Goal: Task Accomplishment & Management: Use online tool/utility

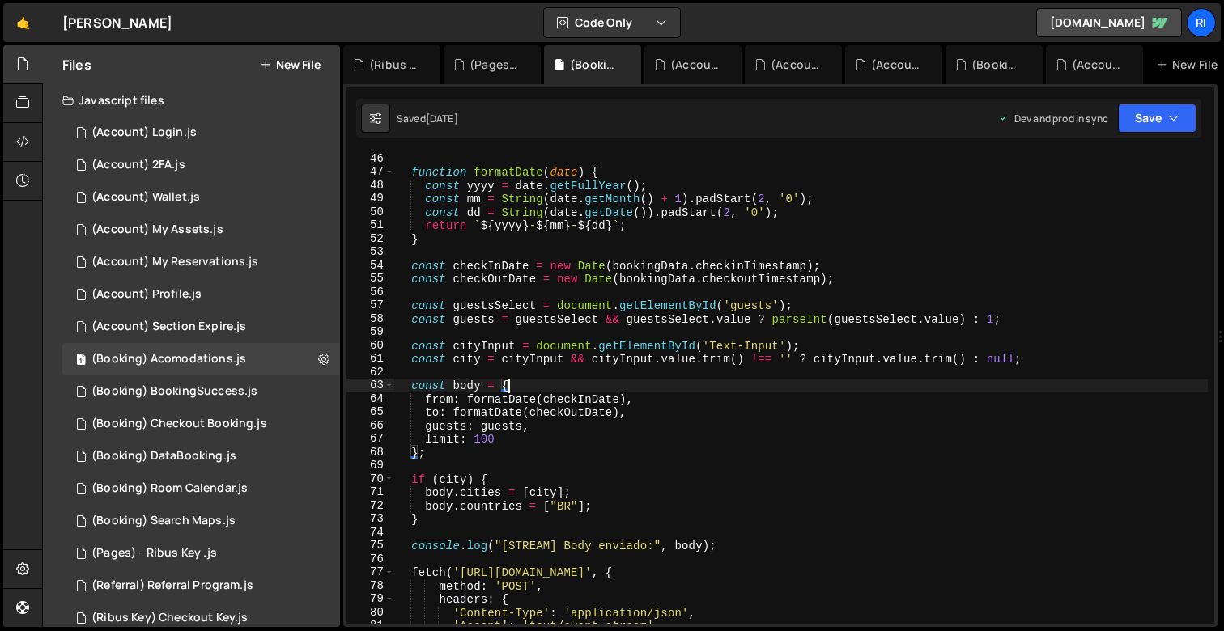
scroll to position [601, 0]
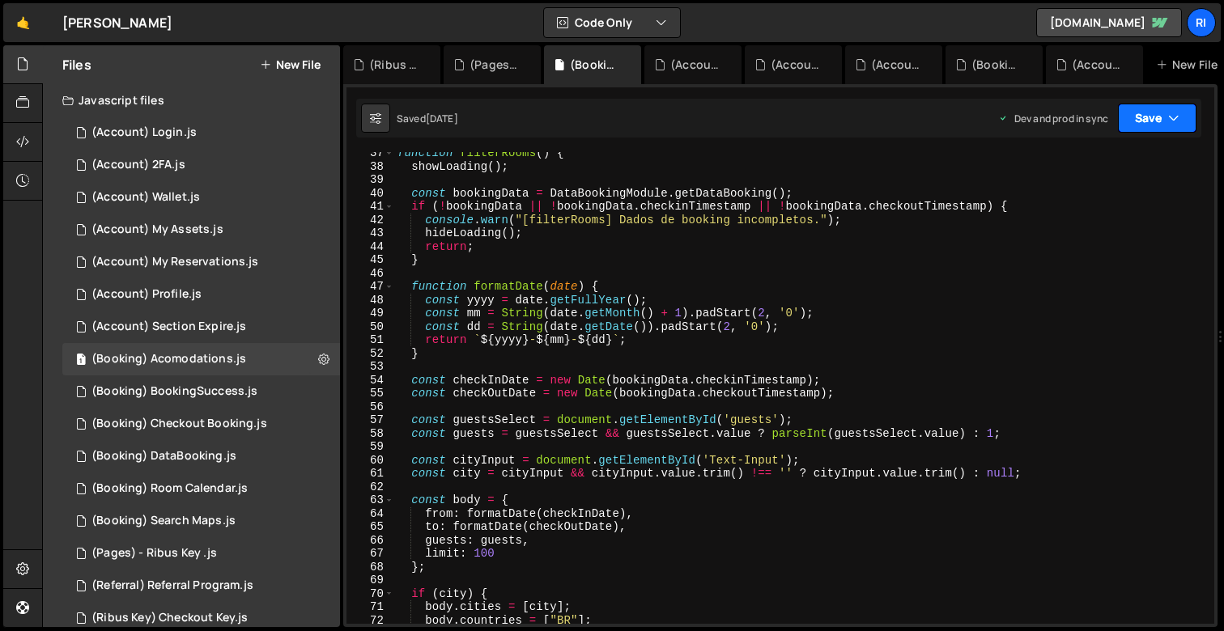
scroll to position [487, 0]
click at [725, 66] on icon at bounding box center [729, 65] width 11 height 16
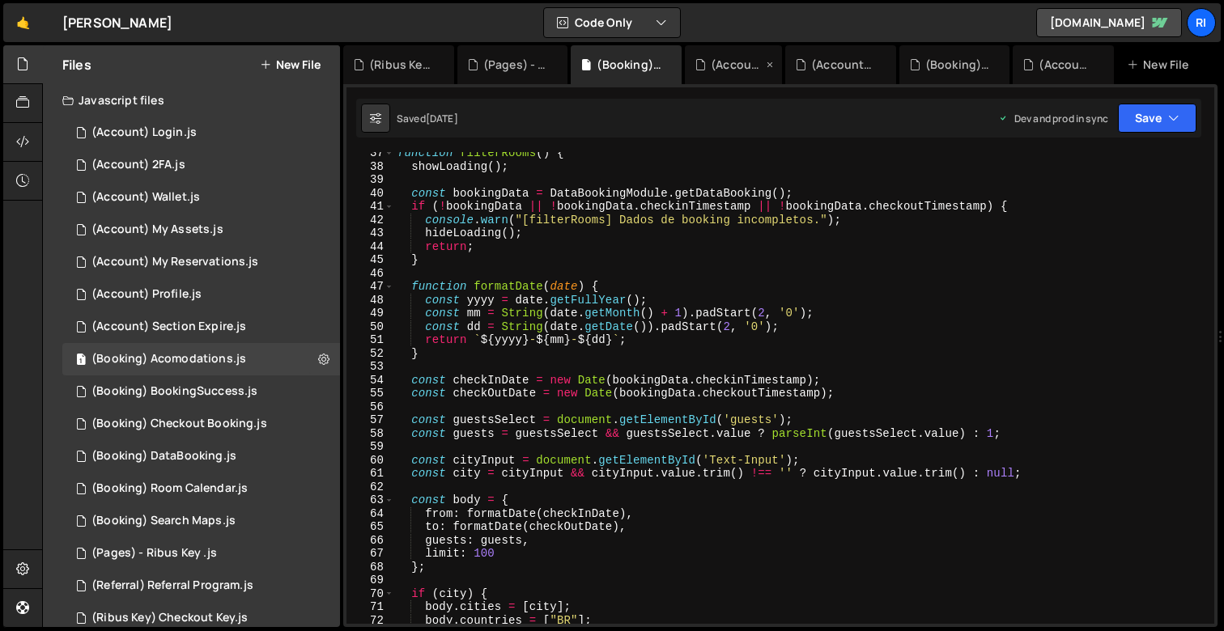
click at [771, 62] on icon at bounding box center [769, 65] width 11 height 16
click at [851, 64] on icon at bounding box center [851, 65] width 11 height 16
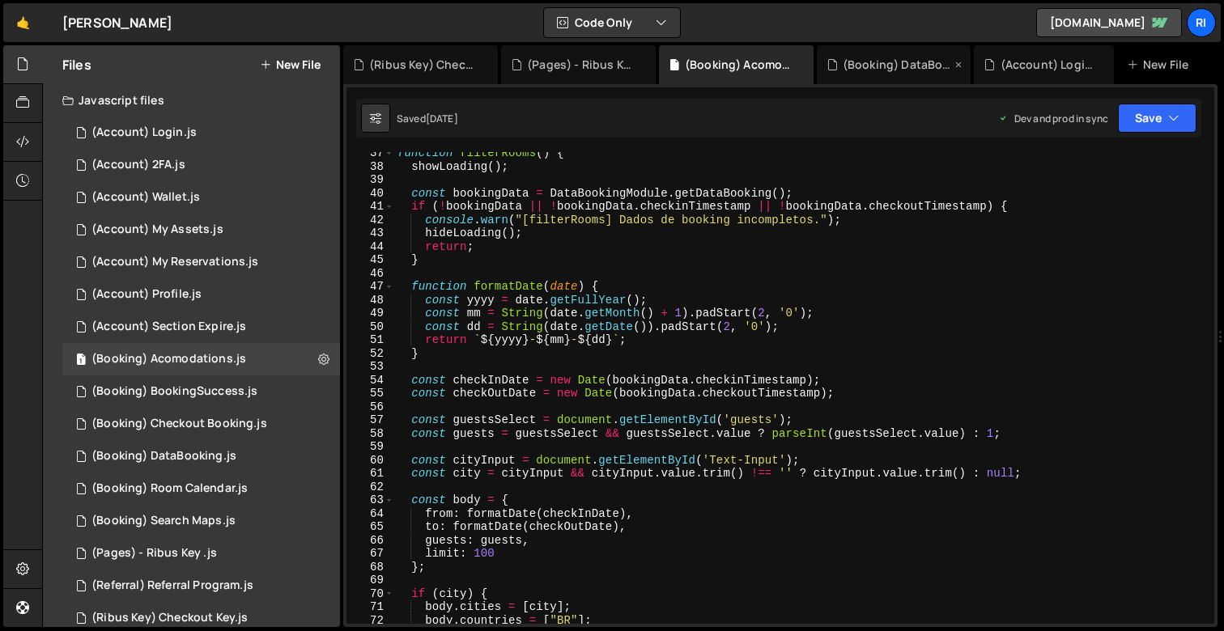
click at [964, 64] on icon at bounding box center [958, 65] width 11 height 16
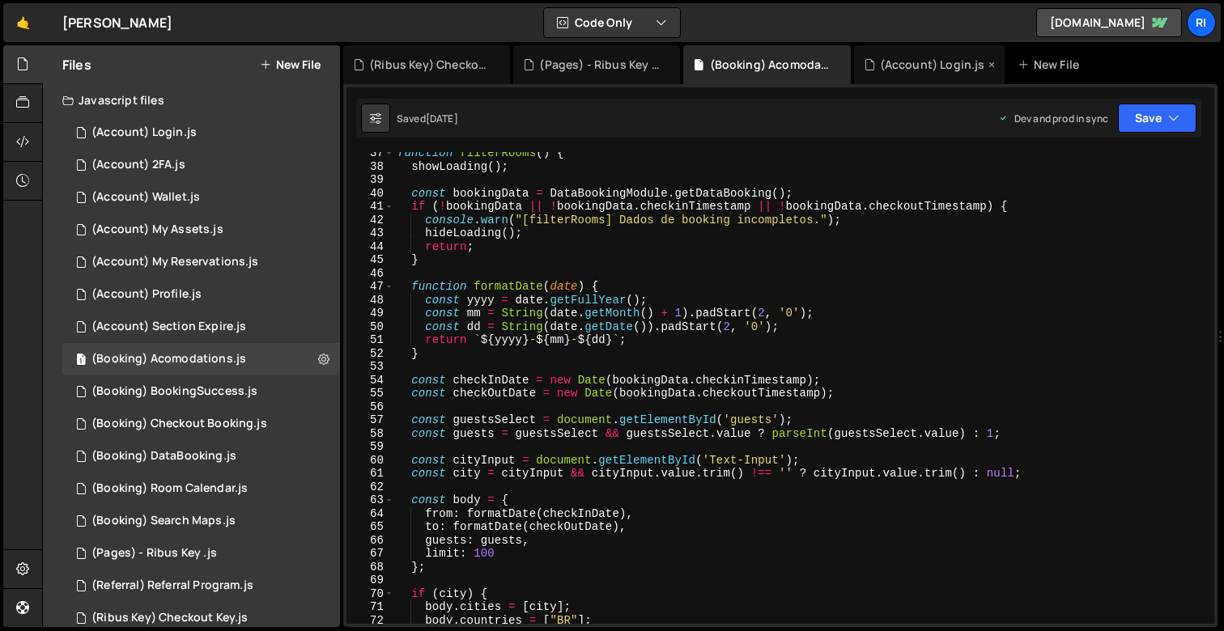
click at [993, 64] on icon at bounding box center [991, 65] width 11 height 16
click at [669, 66] on icon at bounding box center [667, 65] width 11 height 16
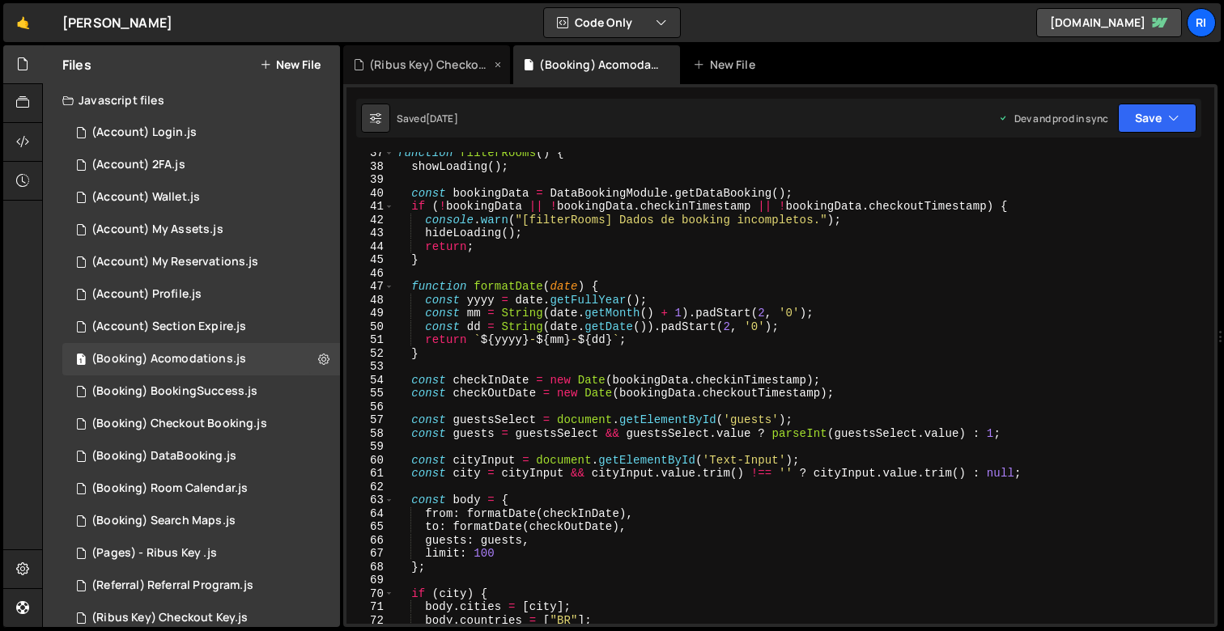
click at [491, 62] on div "(Ribus Key) Checkout Key.js" at bounding box center [426, 64] width 167 height 39
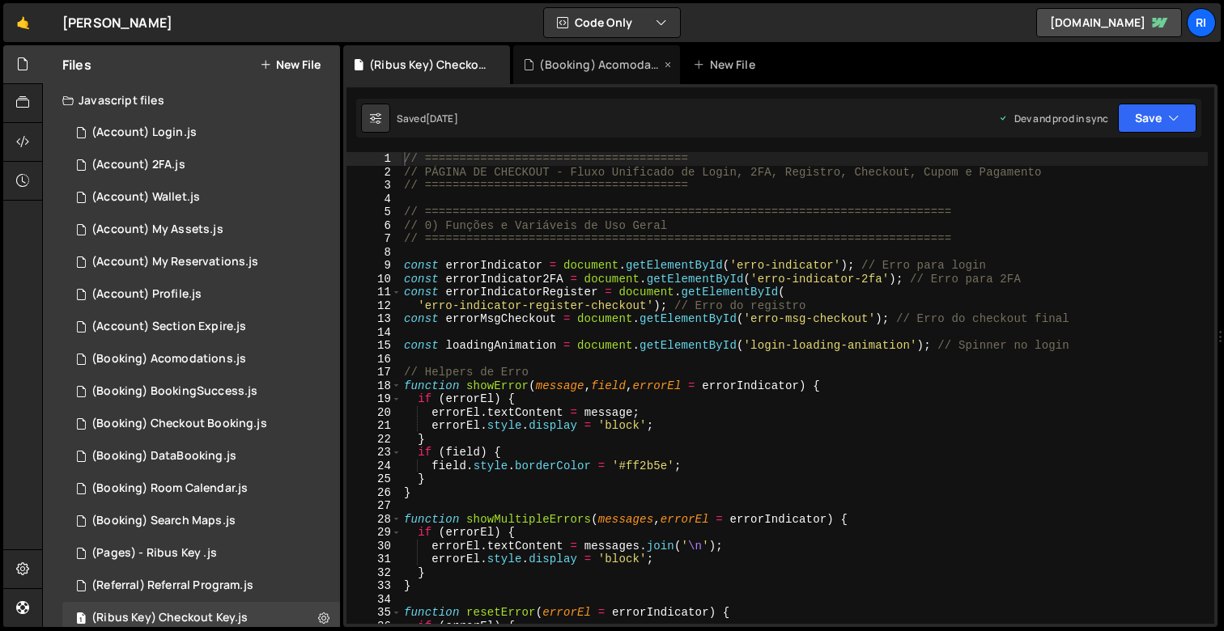
click at [0, 0] on icon at bounding box center [0, 0] width 0 height 0
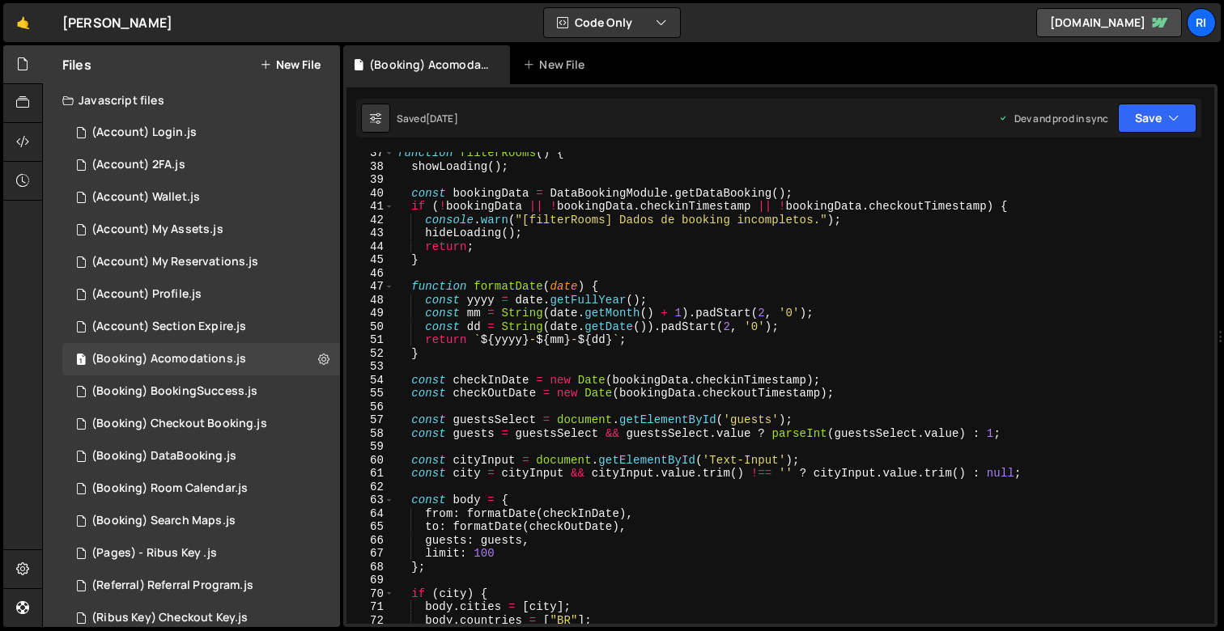
click at [612, 273] on div "function filterRooms ( ) { showLoading ( ) ; const bookingData = DataBookingMod…" at bounding box center [801, 396] width 814 height 499
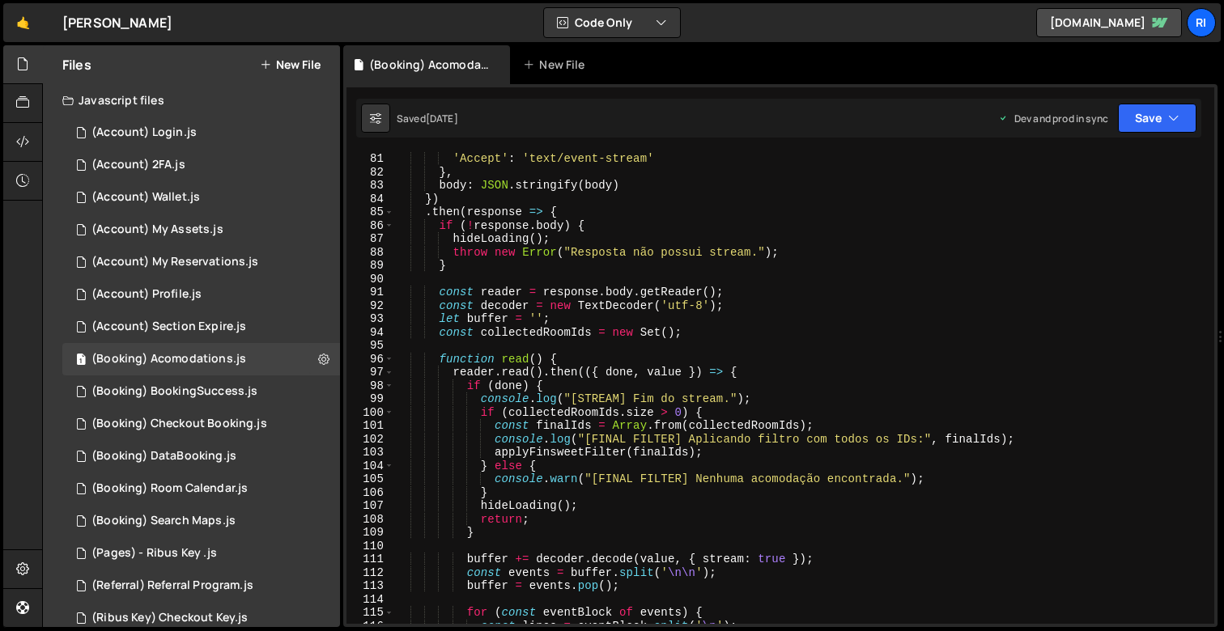
scroll to position [1251, 0]
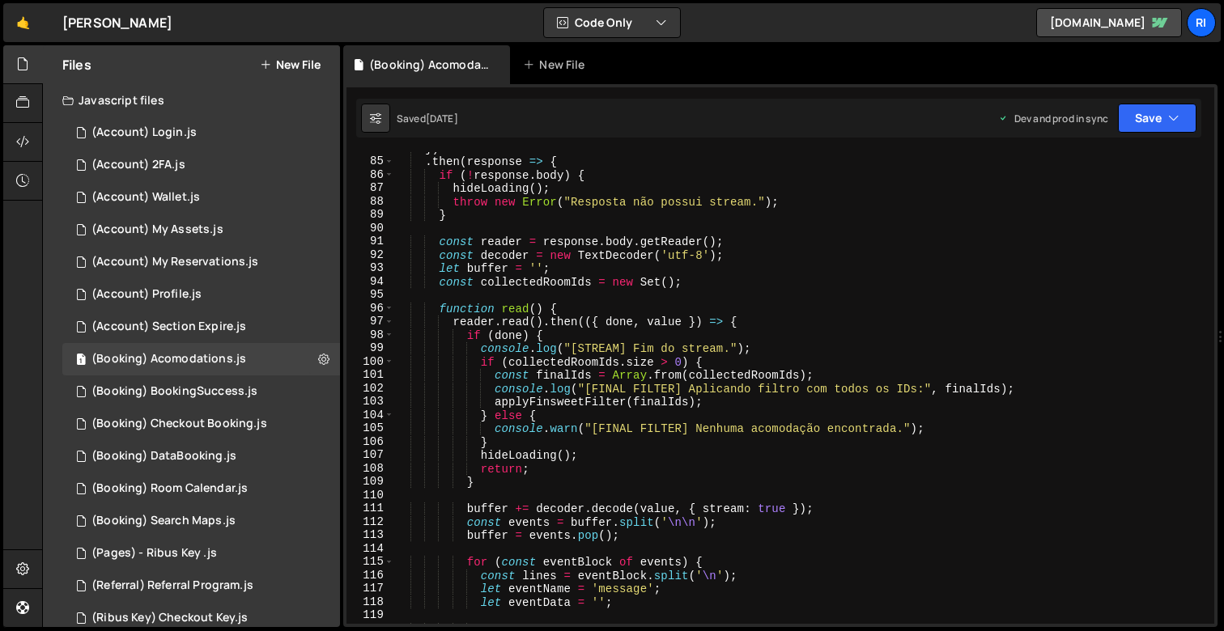
type textarea "console.log("[STREAM] Fim do stream.");"
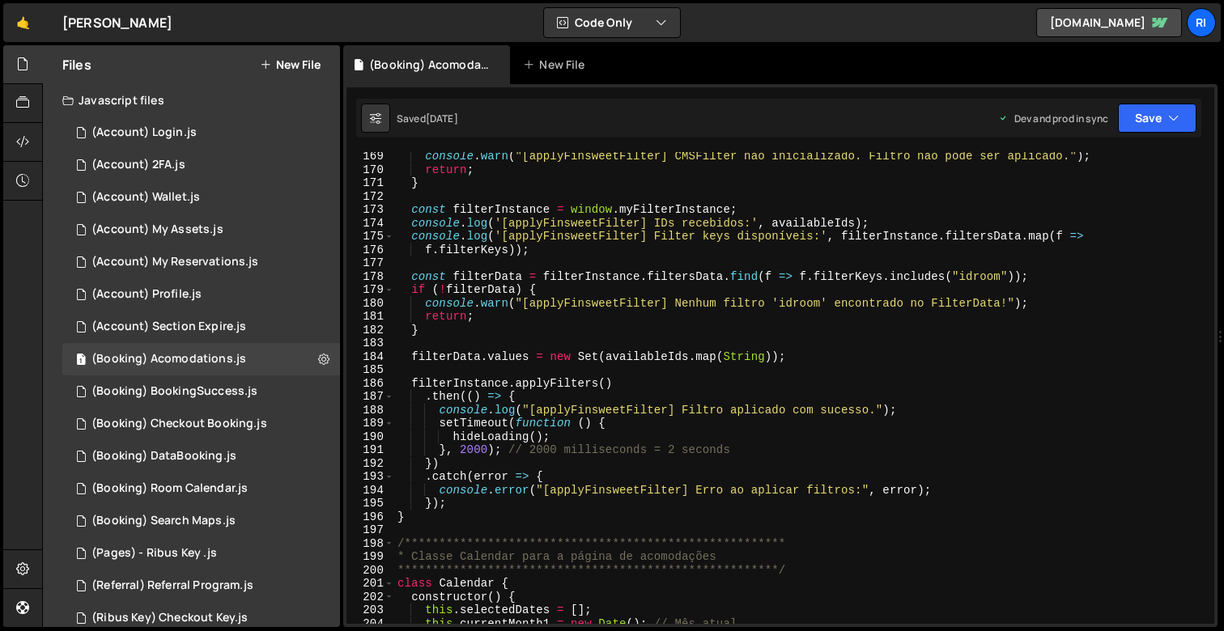
scroll to position [2246, 0]
click at [591, 366] on div "console . warn ( "[applyFinsweetFilter] CMSFilter não inicializado. Filtro não …" at bounding box center [801, 399] width 814 height 499
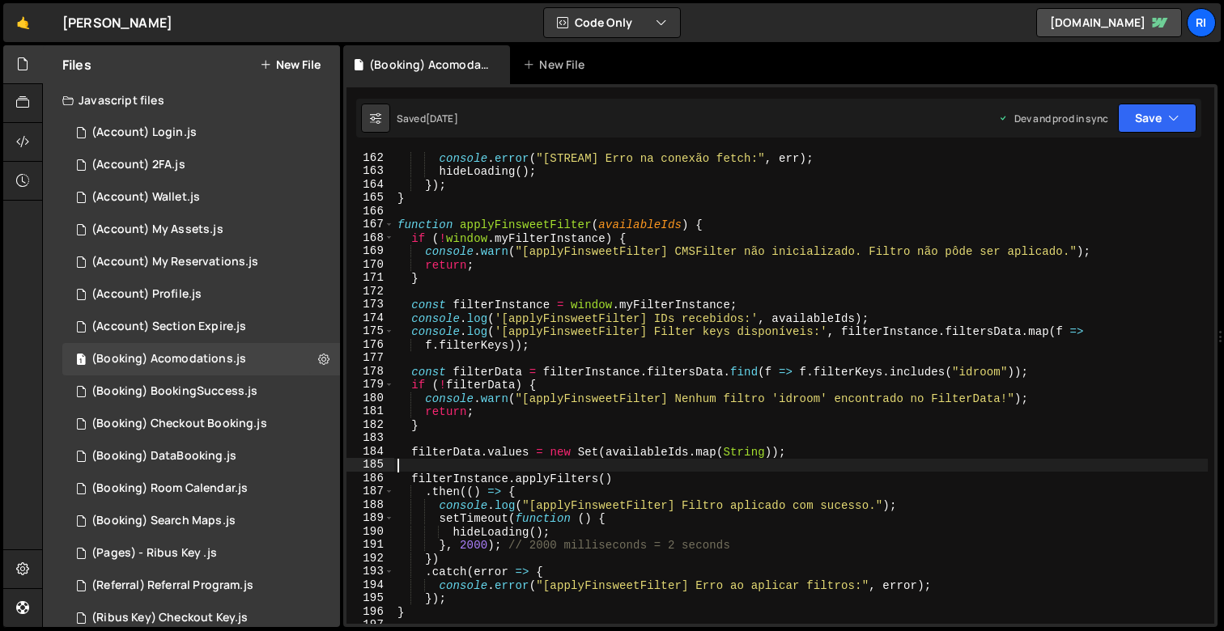
scroll to position [2151, 0]
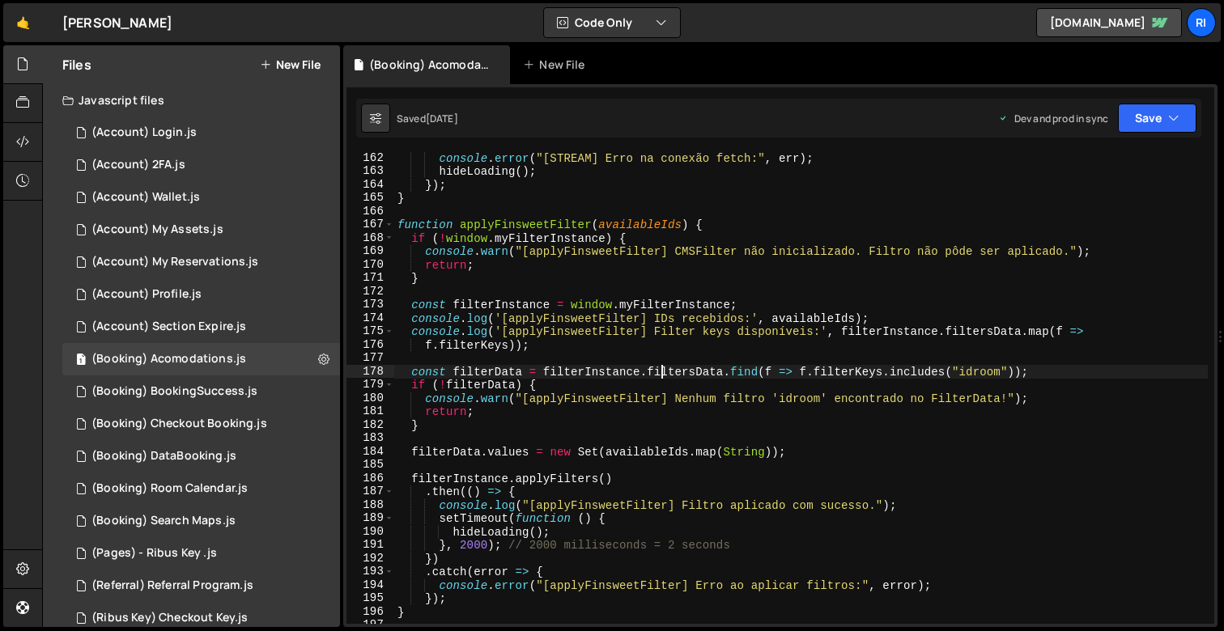
click at [660, 370] on div "console . error ( "[STREAM] Erro na conexão fetch:" , err ) ; hideLoading ( ) ;…" at bounding box center [801, 400] width 814 height 499
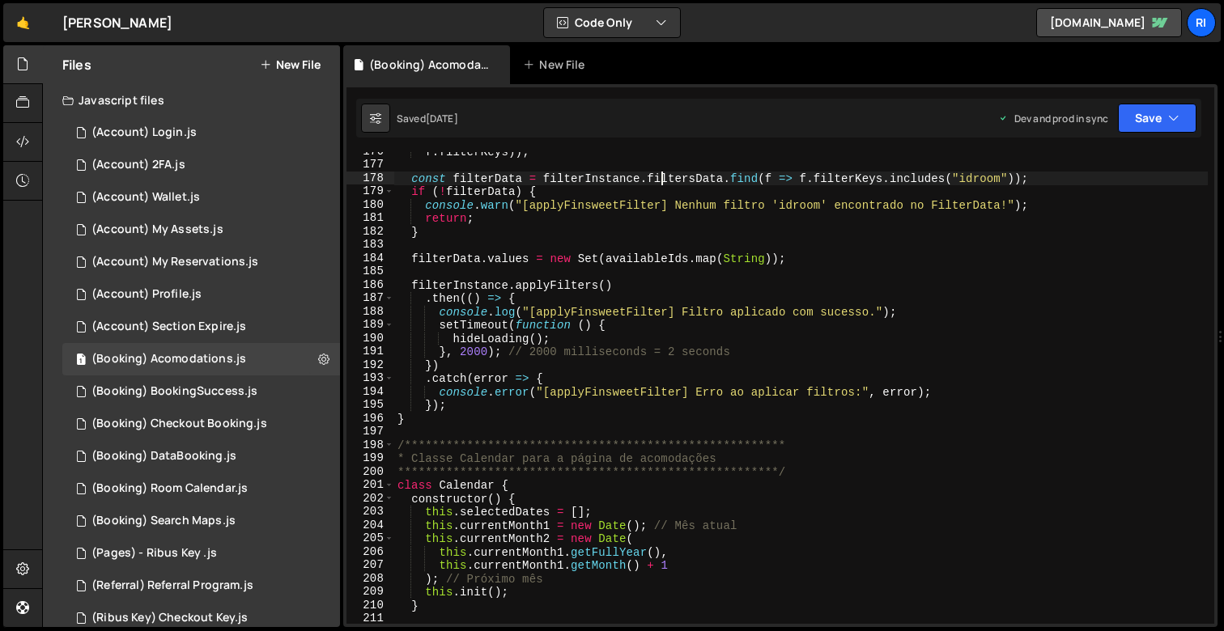
click at [741, 210] on div "**********" at bounding box center [801, 394] width 814 height 499
type textarea "console.warn("[applyFinsweetFilter] Nenhum filtro 'idroom' encontrado no Filter…"
click at [741, 210] on div "**********" at bounding box center [801, 394] width 814 height 499
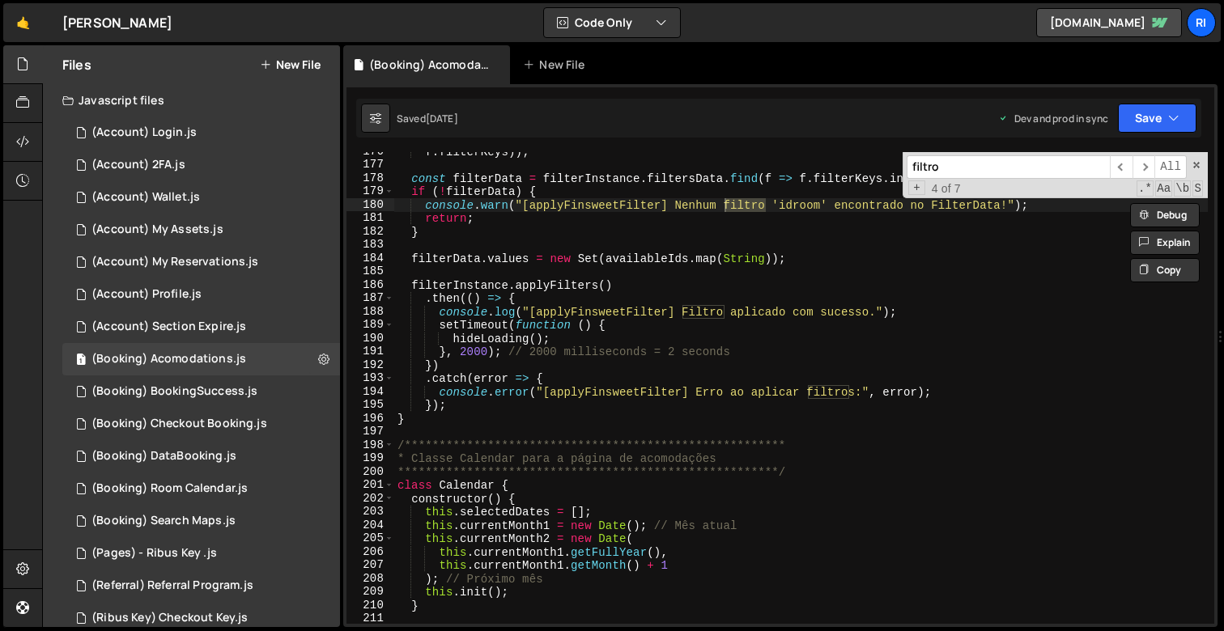
type input "combobox_input_rooms"
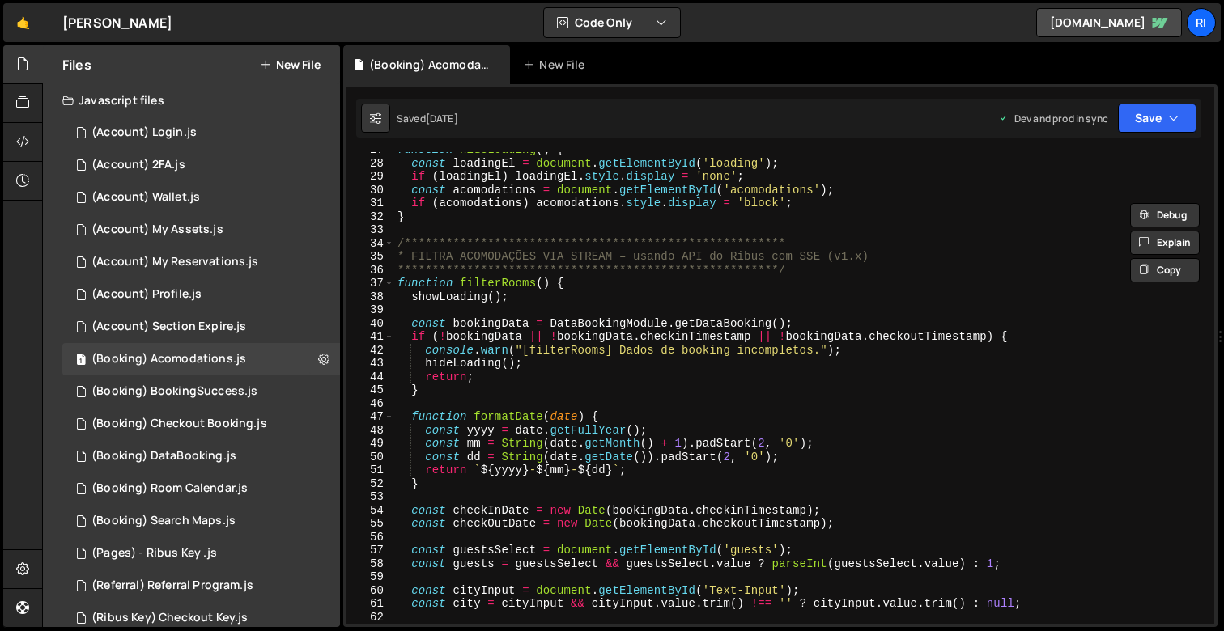
scroll to position [574, 0]
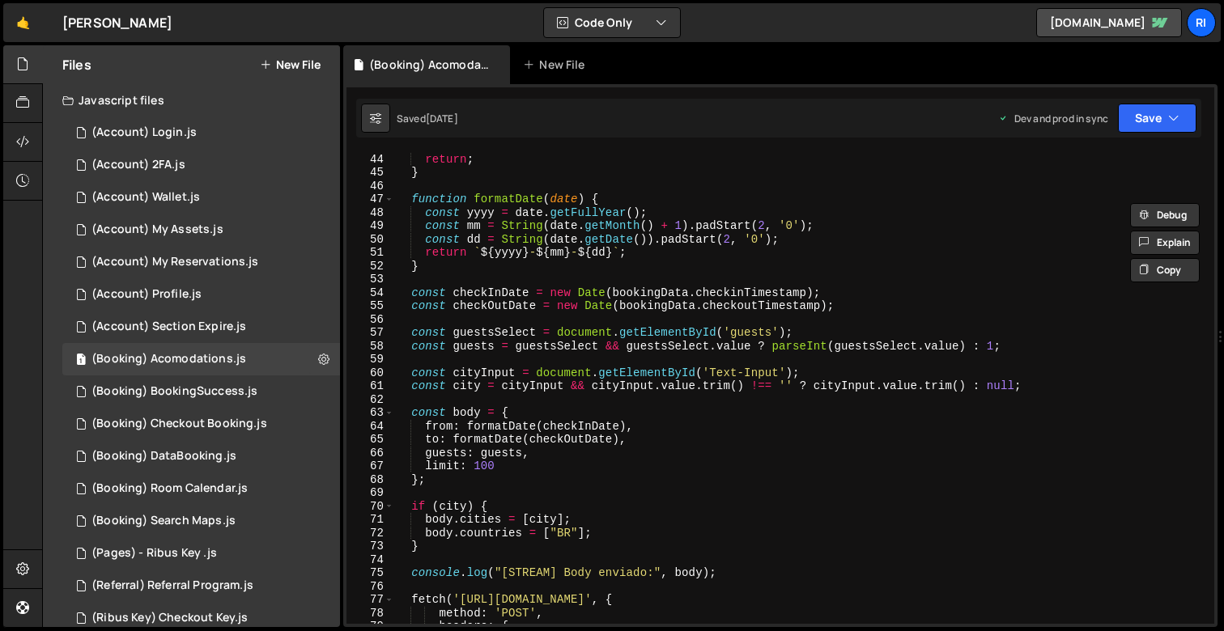
click at [648, 398] on div "hideLoading ( ) ; return ; } function formatDate ( date ) { const yyyy = date .…" at bounding box center [801, 388] width 814 height 499
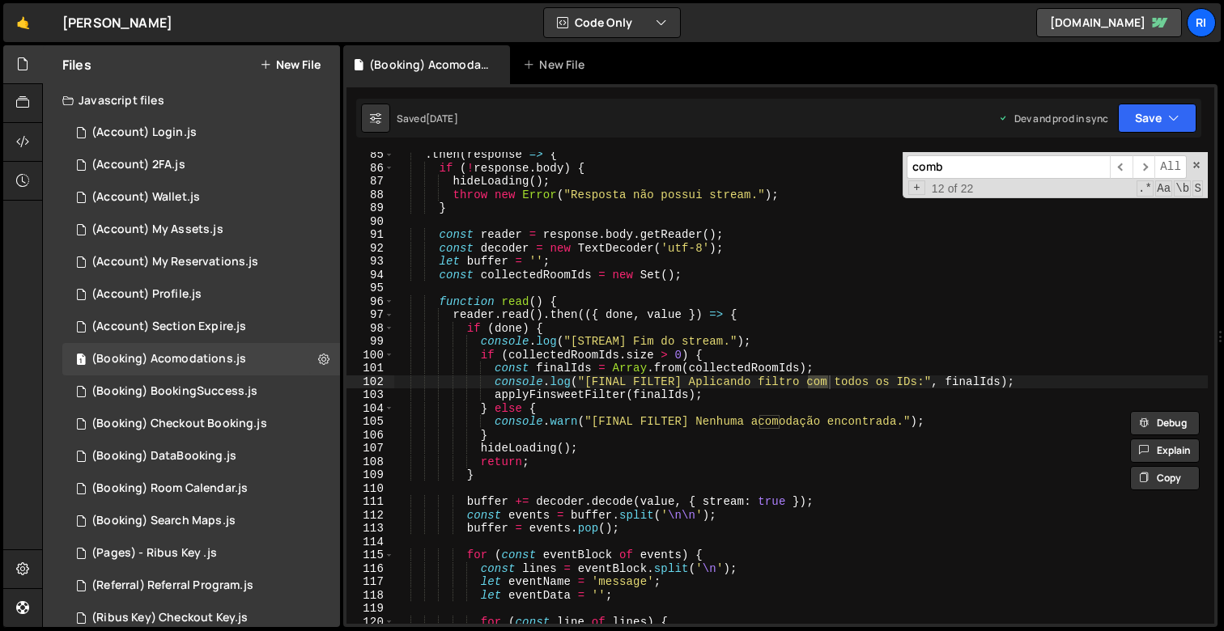
scroll to position [1126, 0]
type input "combo"
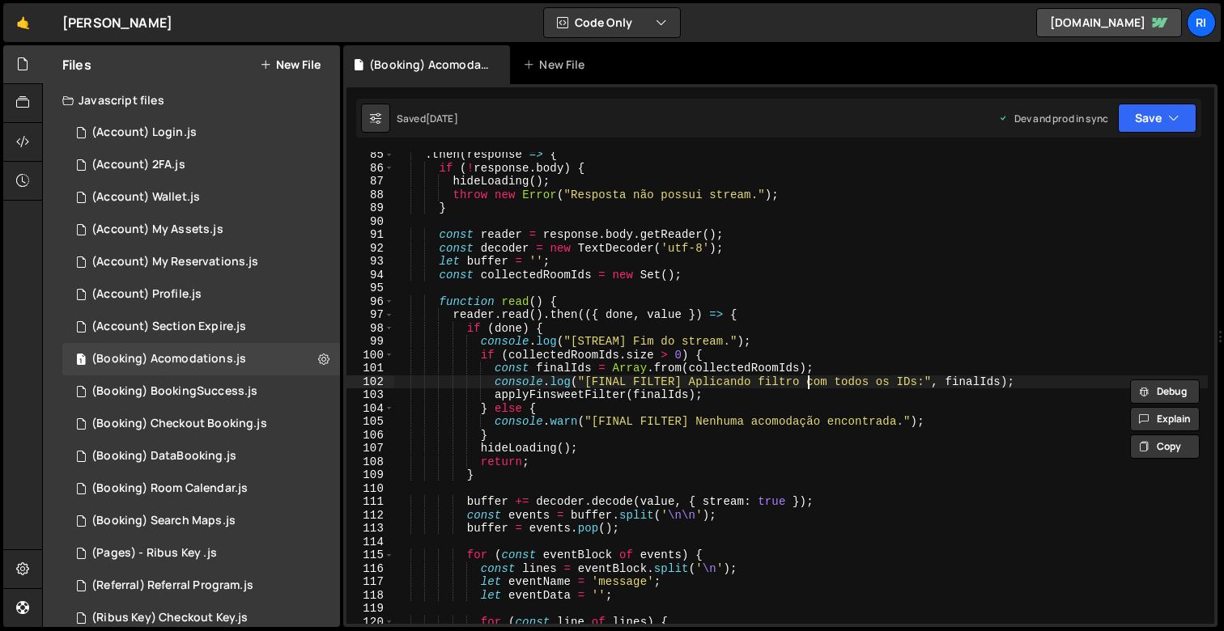
click at [770, 308] on div ". then ( response => { if ( ! response . body ) { hideLoading ( ) ; throw new E…" at bounding box center [801, 397] width 814 height 499
type textarea "[DOMAIN_NAME]().then(({ done, value }) => { if (done) {"
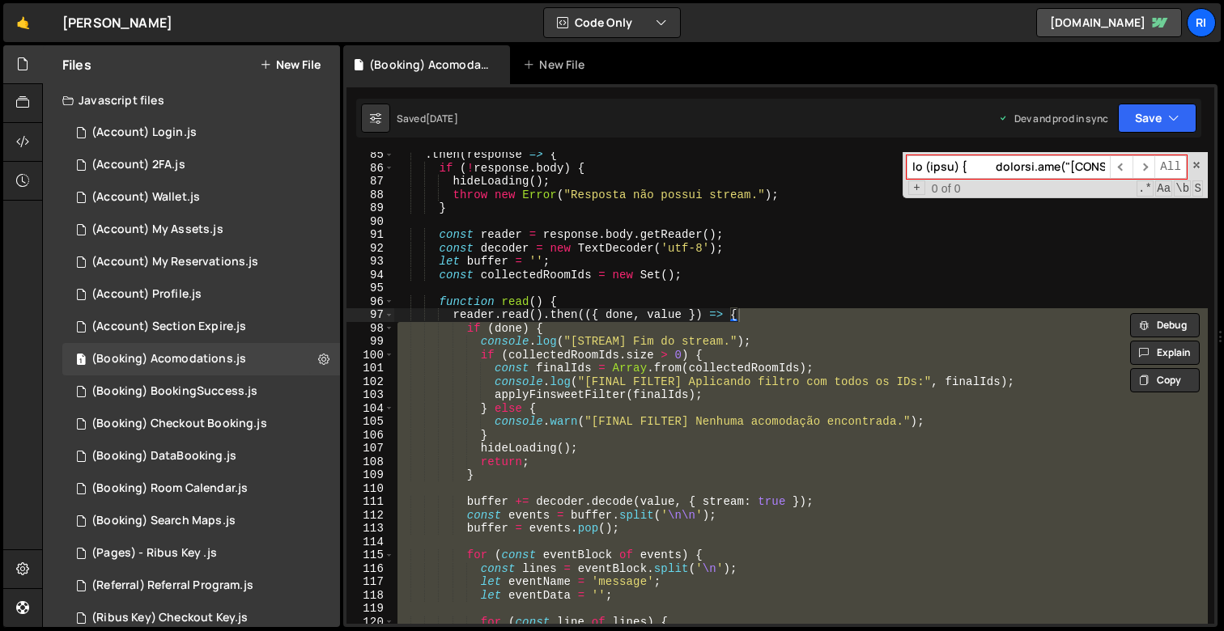
scroll to position [0, 8288]
paste input "Places"
type input "Places"
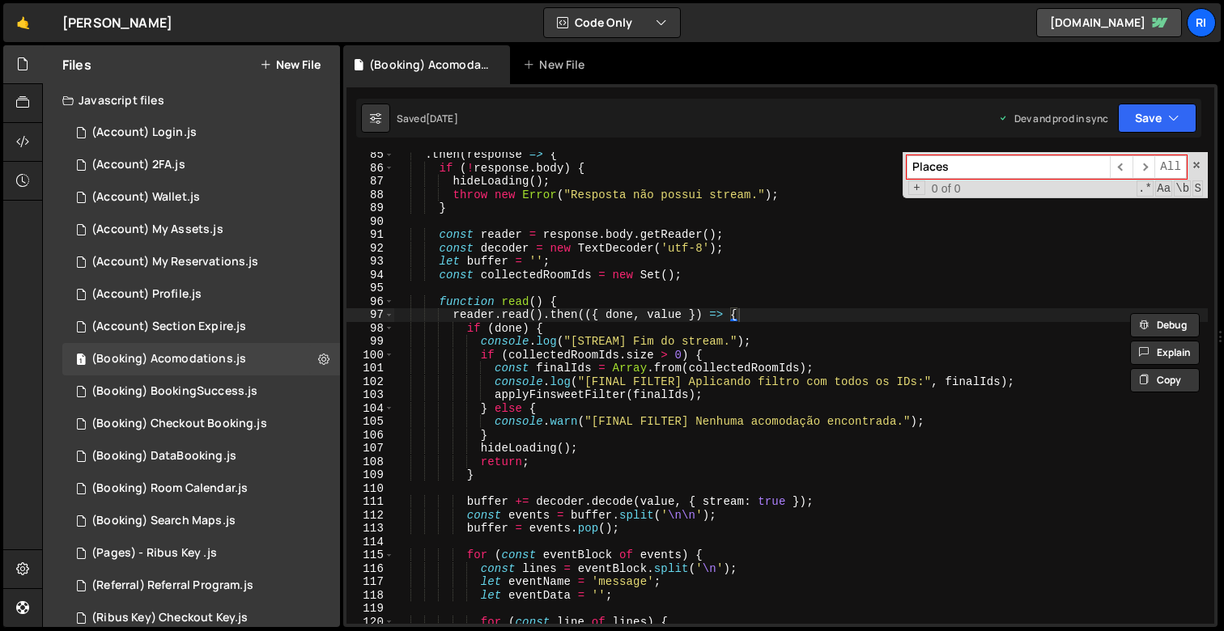
type textarea "[DOMAIN_NAME]().then(({ done, value }) => {"
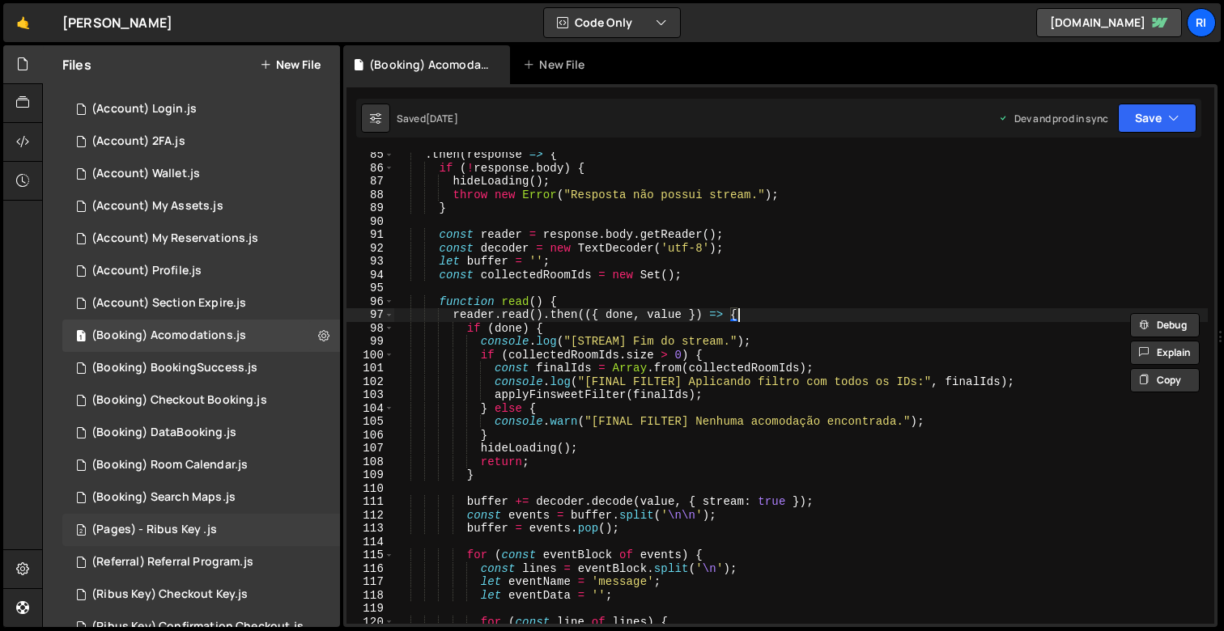
scroll to position [27, 0]
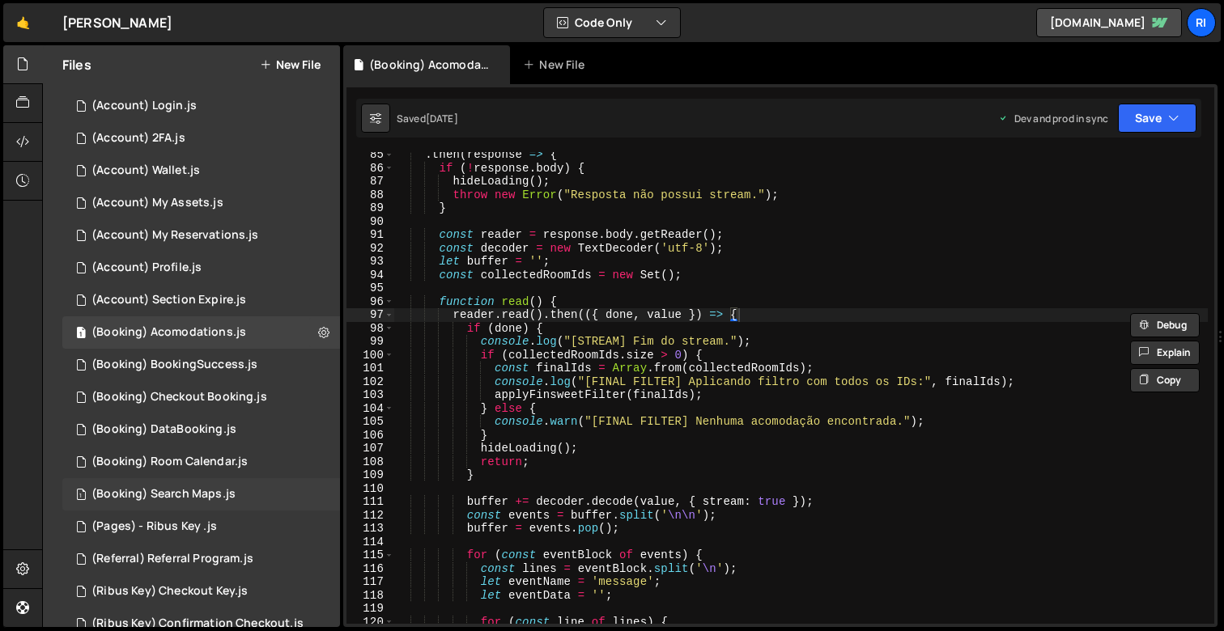
click at [182, 491] on div "(Booking) Search Maps.js" at bounding box center [163, 494] width 144 height 15
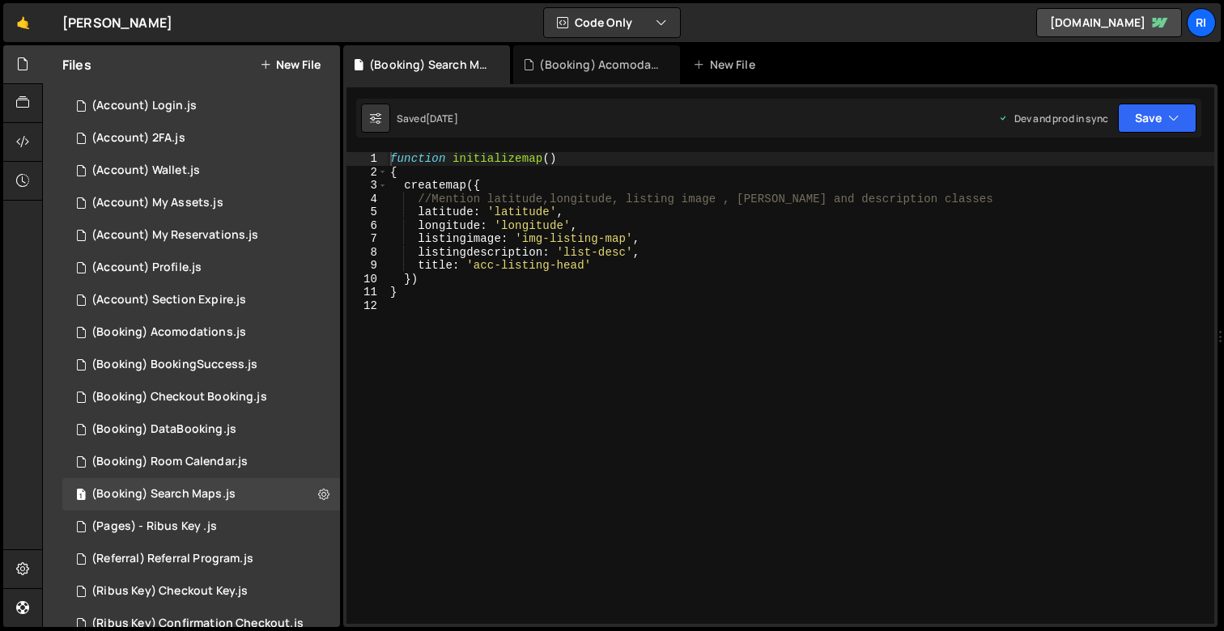
click at [546, 439] on div "function initializemap ( ) { createmap ({ //Mention latitude,longitude, listing…" at bounding box center [800, 401] width 827 height 499
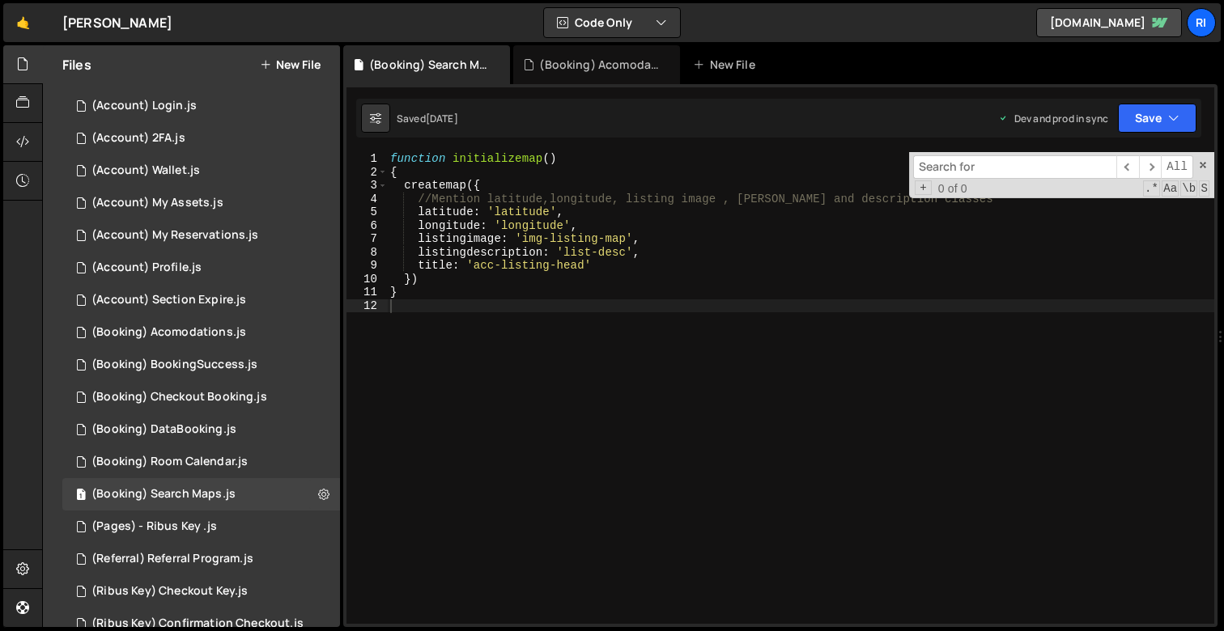
type input "Places"
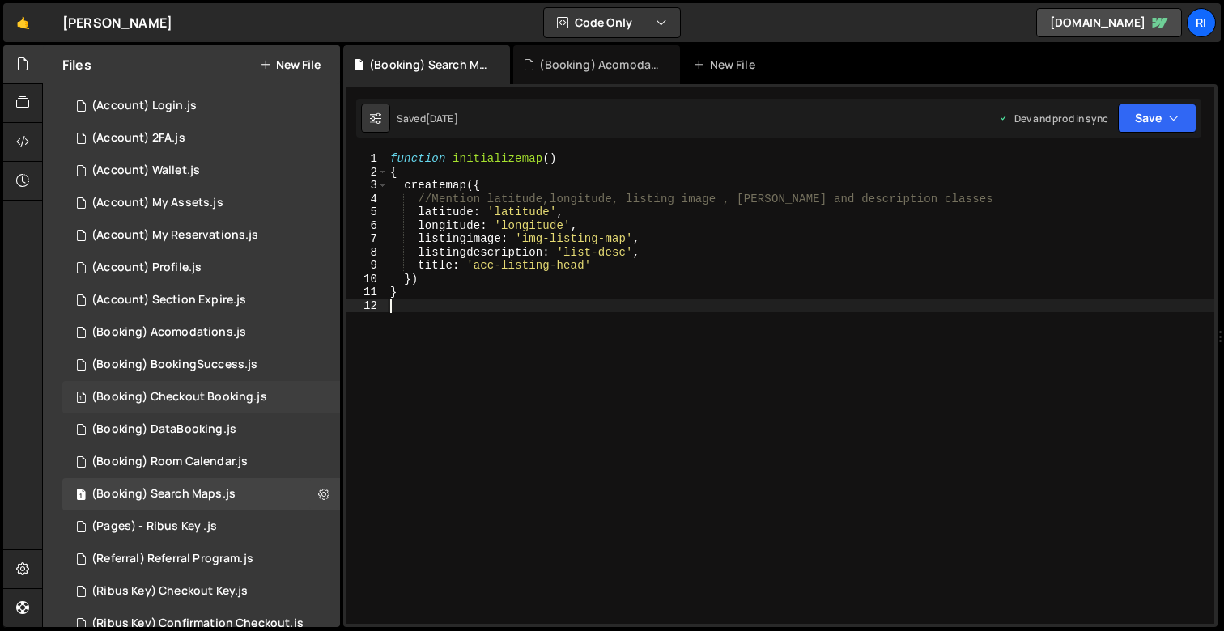
click at [229, 406] on div "1 (Booking) Checkout Booking.js 0" at bounding box center [201, 397] width 278 height 32
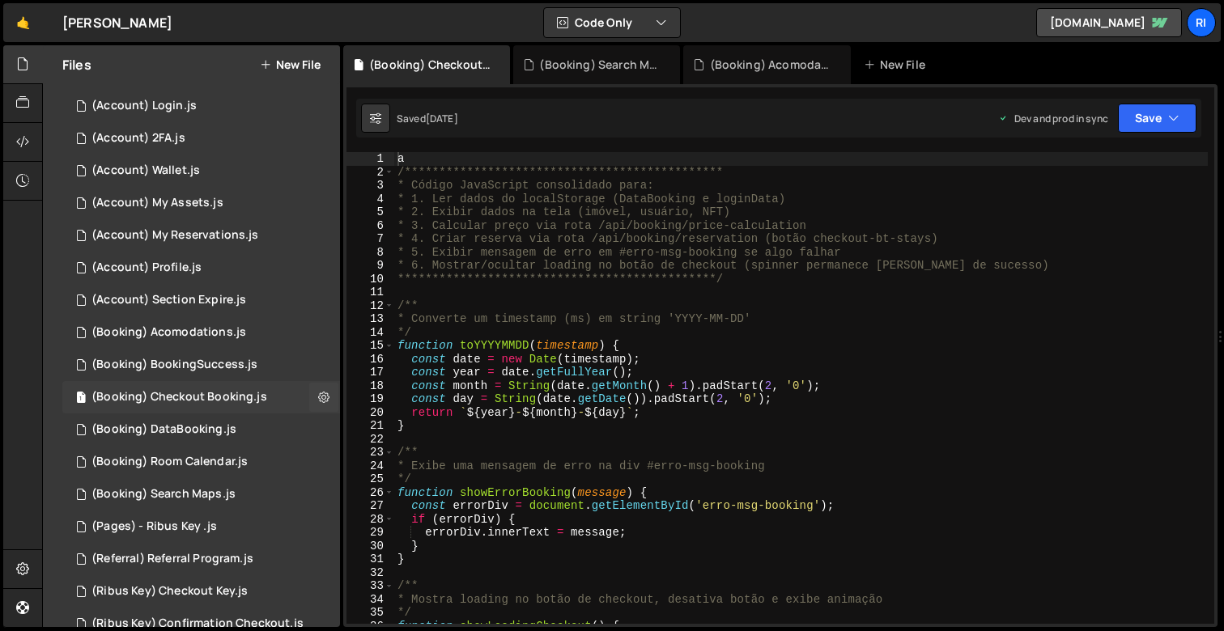
click at [231, 406] on div "1 (Booking) Checkout Booking.js 0" at bounding box center [201, 397] width 278 height 32
type textarea "const day = String(date.getDate()).padStart(2, '0');"
click at [578, 404] on div "**********" at bounding box center [801, 401] width 814 height 499
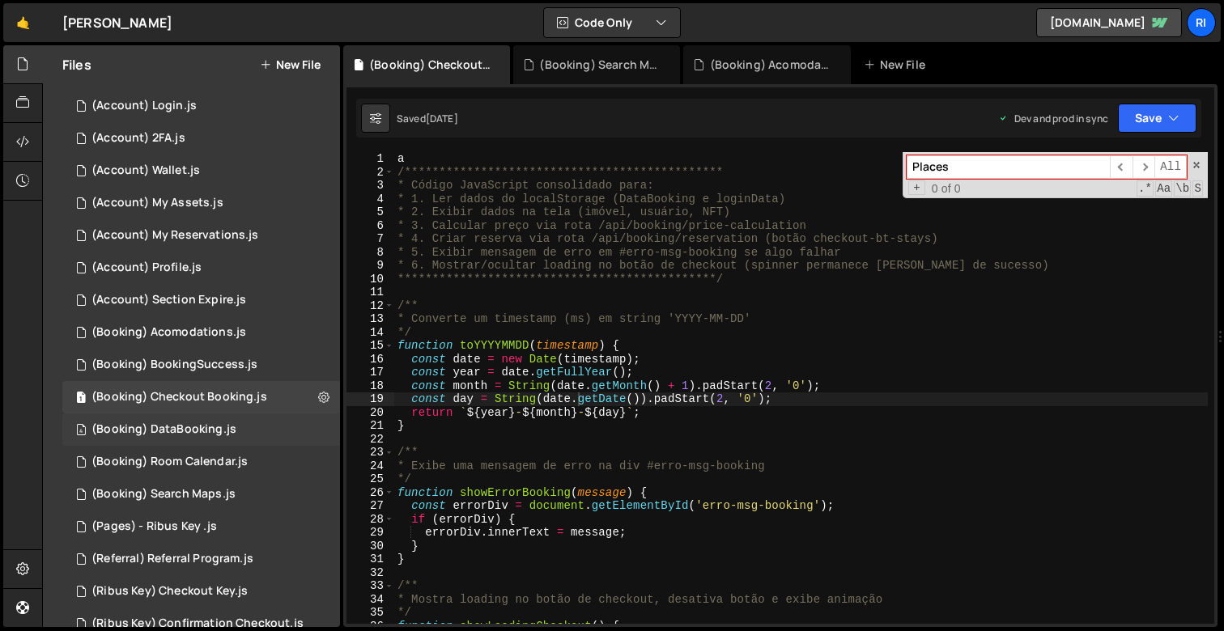
type input "Places"
click at [194, 436] on div "(Booking) DataBooking.js" at bounding box center [163, 430] width 145 height 15
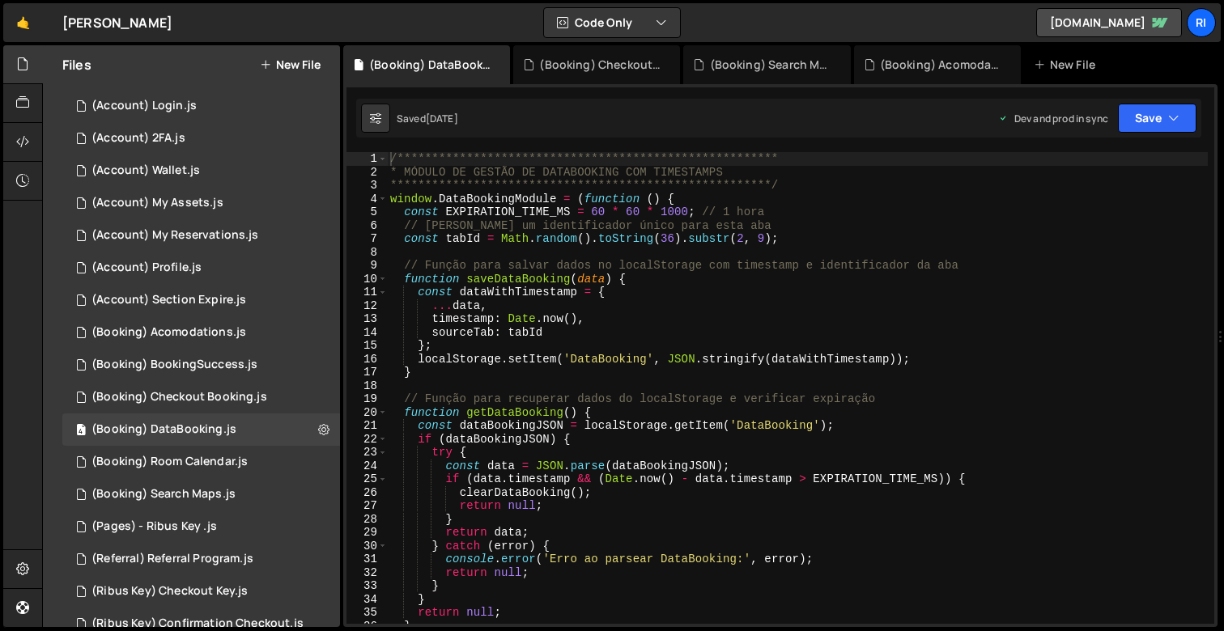
type textarea "const dataBookingJSON = localStorage.getItem('DataBooking');"
click at [725, 424] on div "**********" at bounding box center [797, 401] width 821 height 499
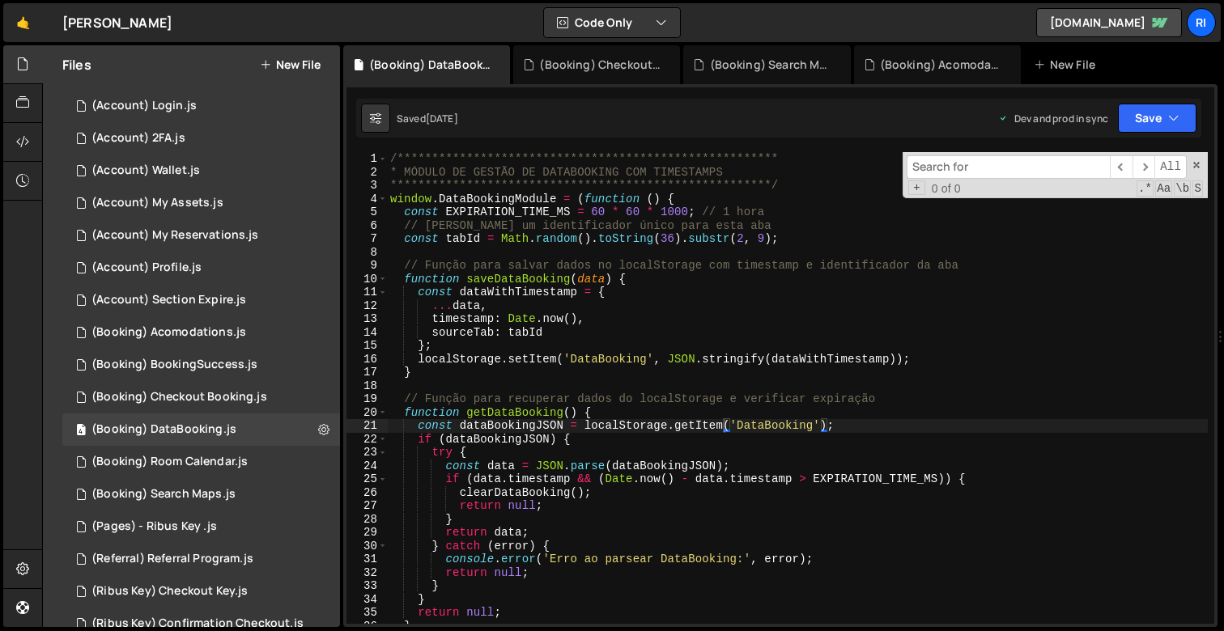
type input "Places"
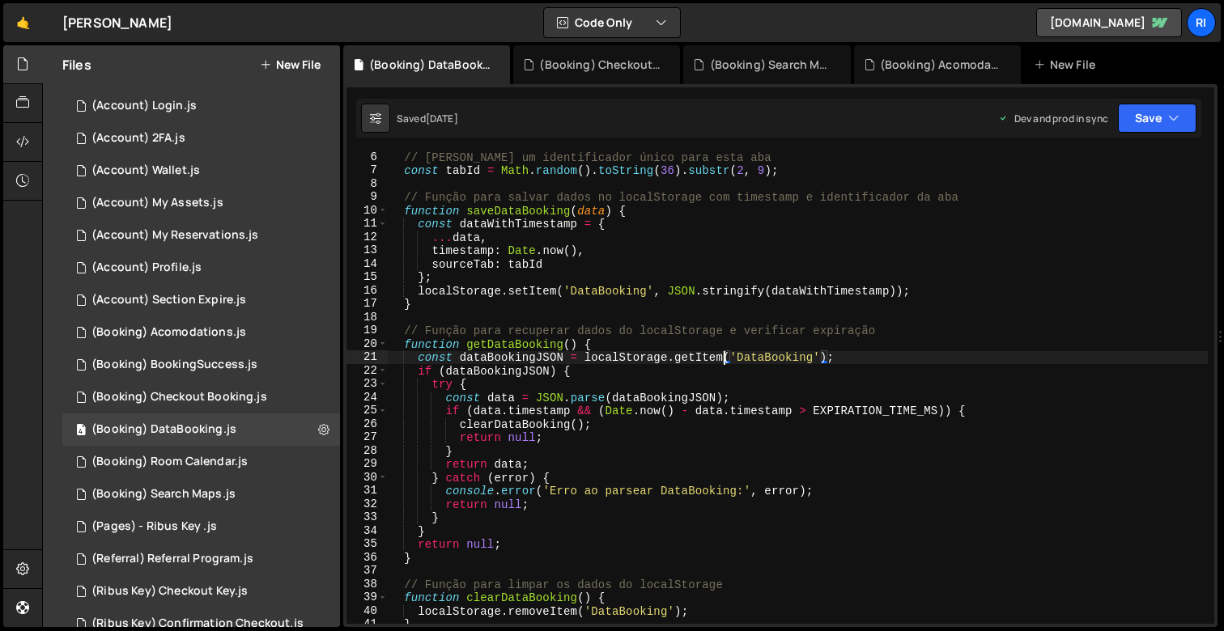
scroll to position [143, 0]
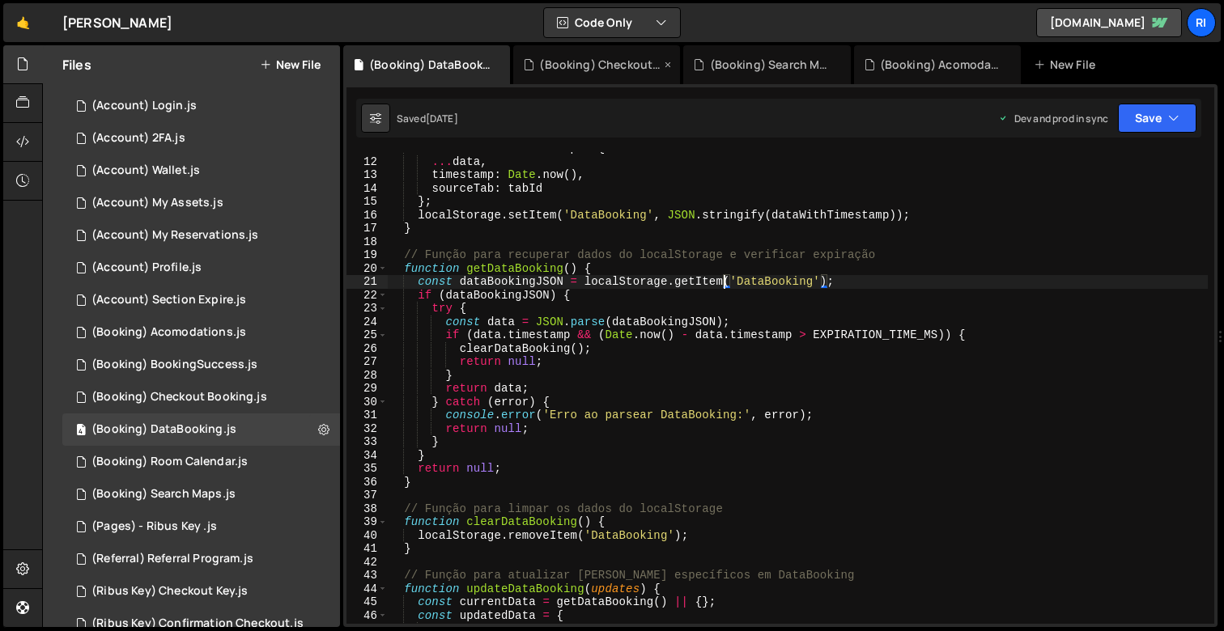
click at [629, 54] on div "(Booking) Checkout Booking.js" at bounding box center [596, 64] width 167 height 39
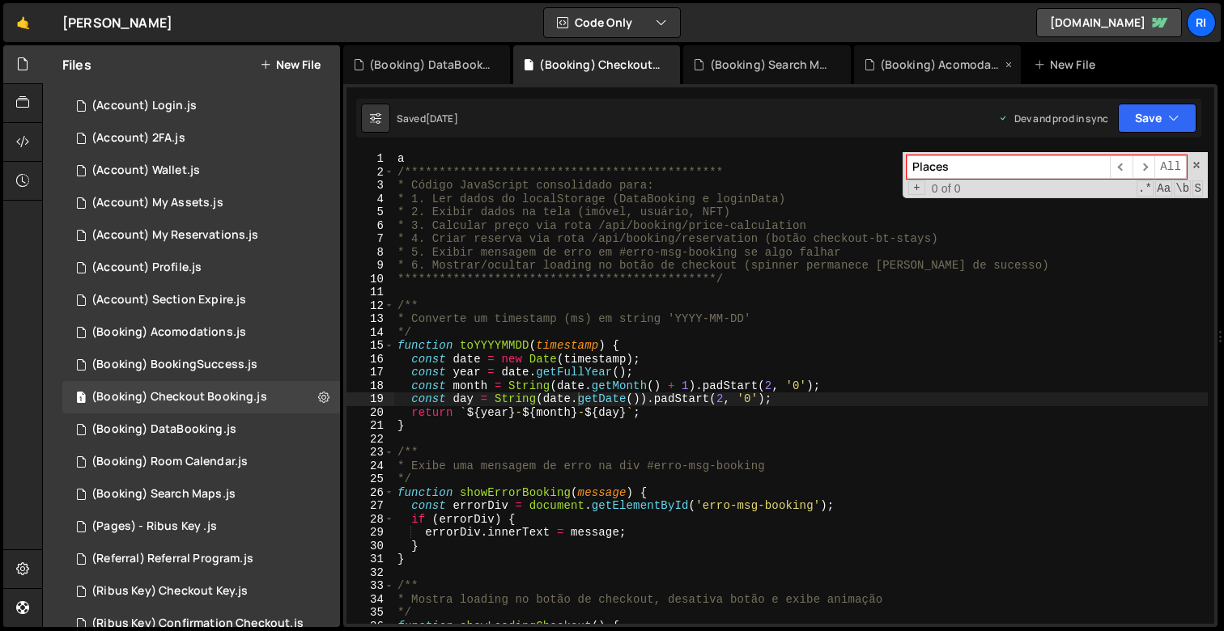
click at [924, 56] on div "(Booking) Acomodations.js" at bounding box center [937, 64] width 167 height 39
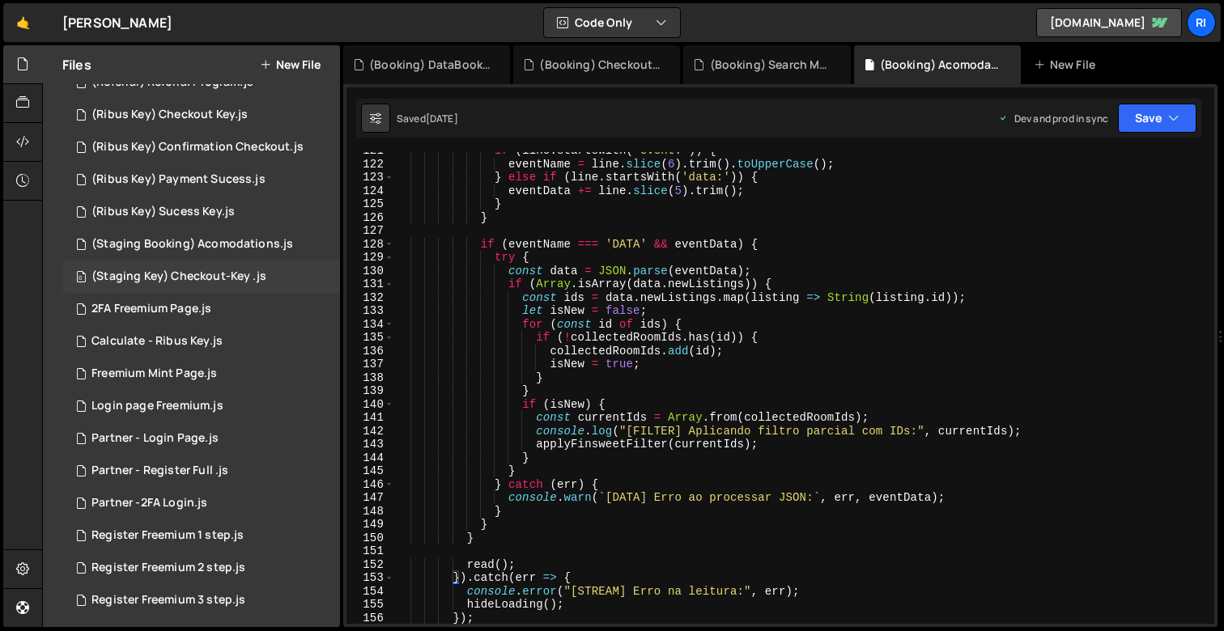
scroll to position [514, 0]
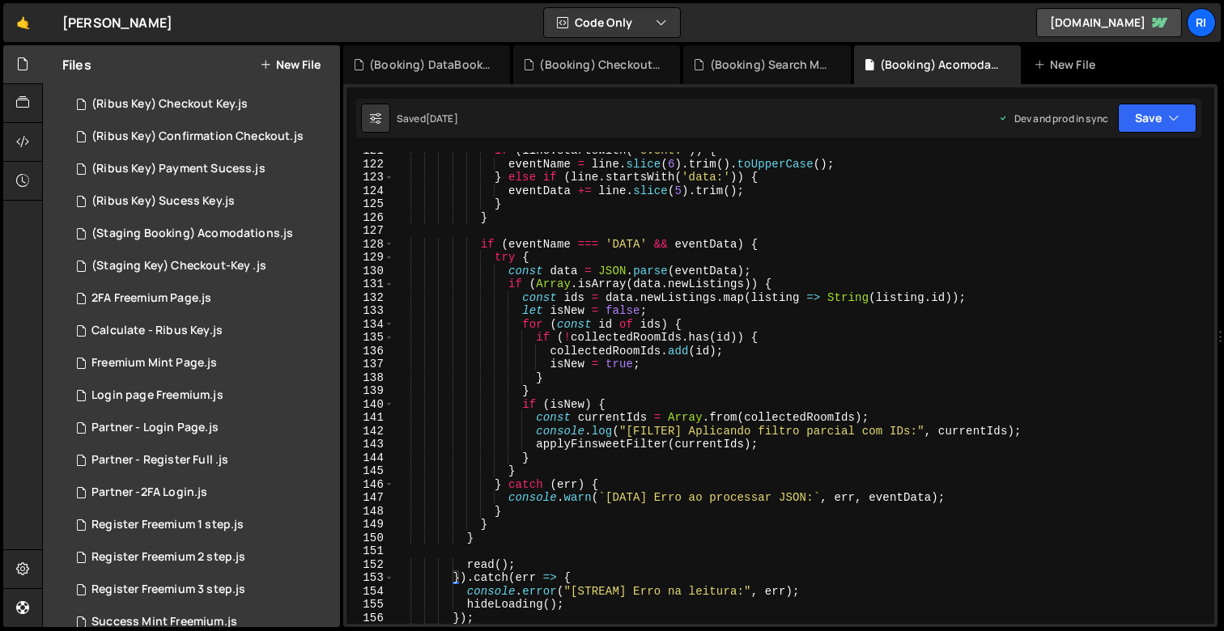
type textarea "const ids = [DOMAIN_NAME](listing => String([DOMAIN_NAME]));"
click at [535, 295] on div "if ( line . startsWith ( 'event:' )) { eventName = line . slice ( 6 ) . trim ( …" at bounding box center [801, 393] width 814 height 499
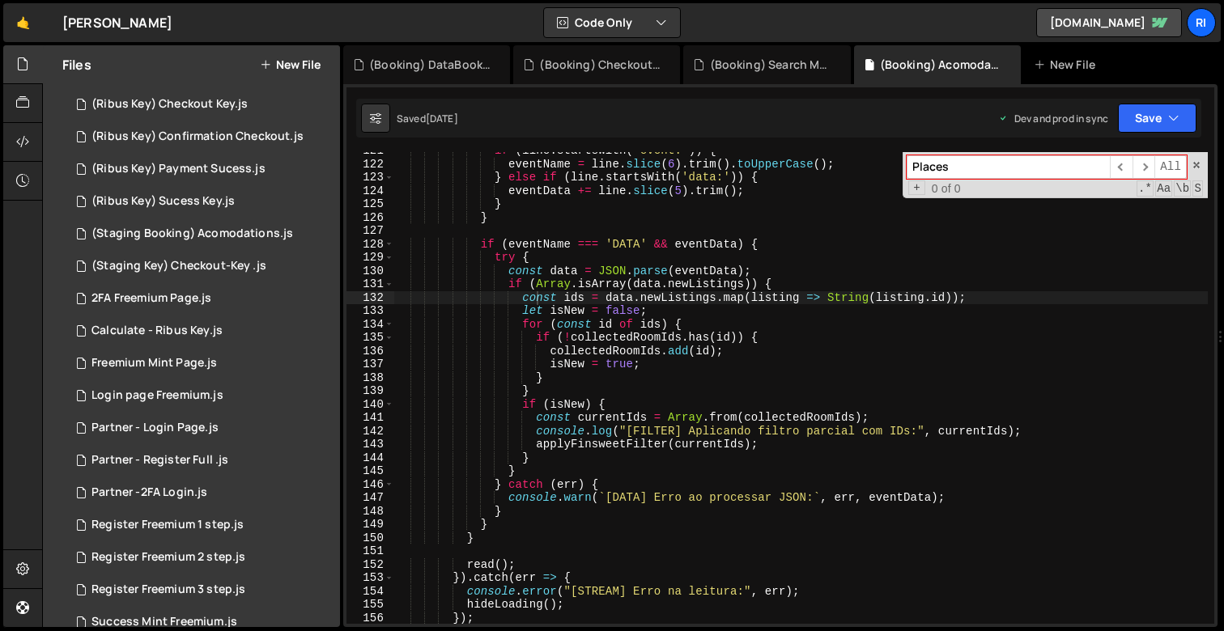
paste input "fs-combobox_list"
type input "fs-combobox_list"
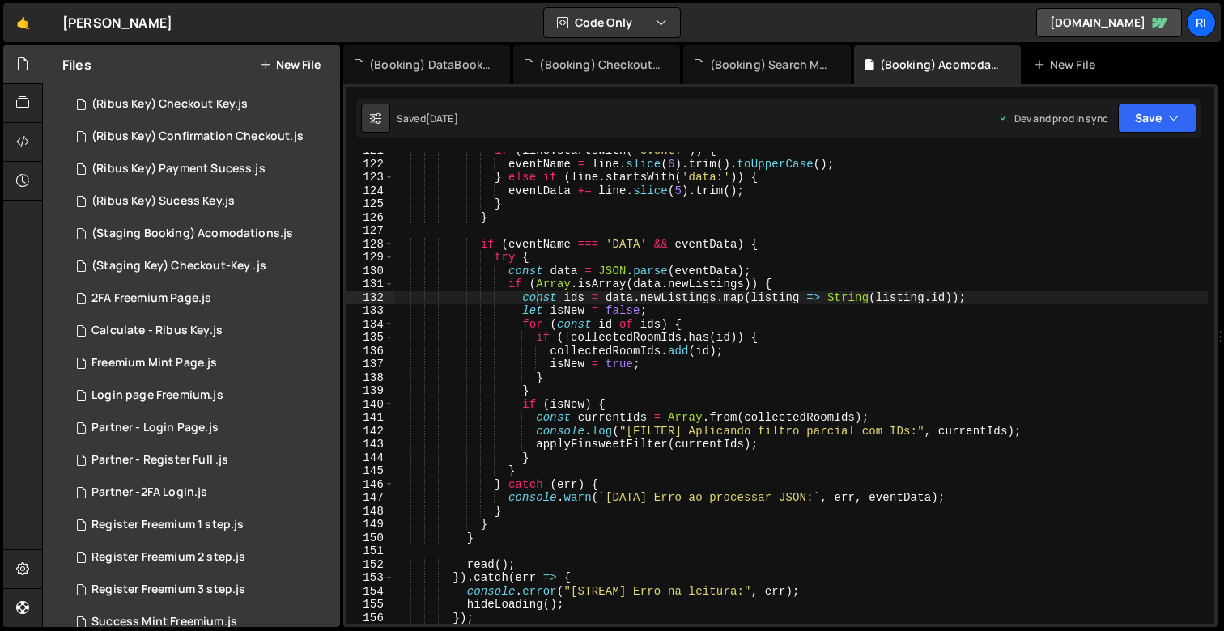
scroll to position [1630, 0]
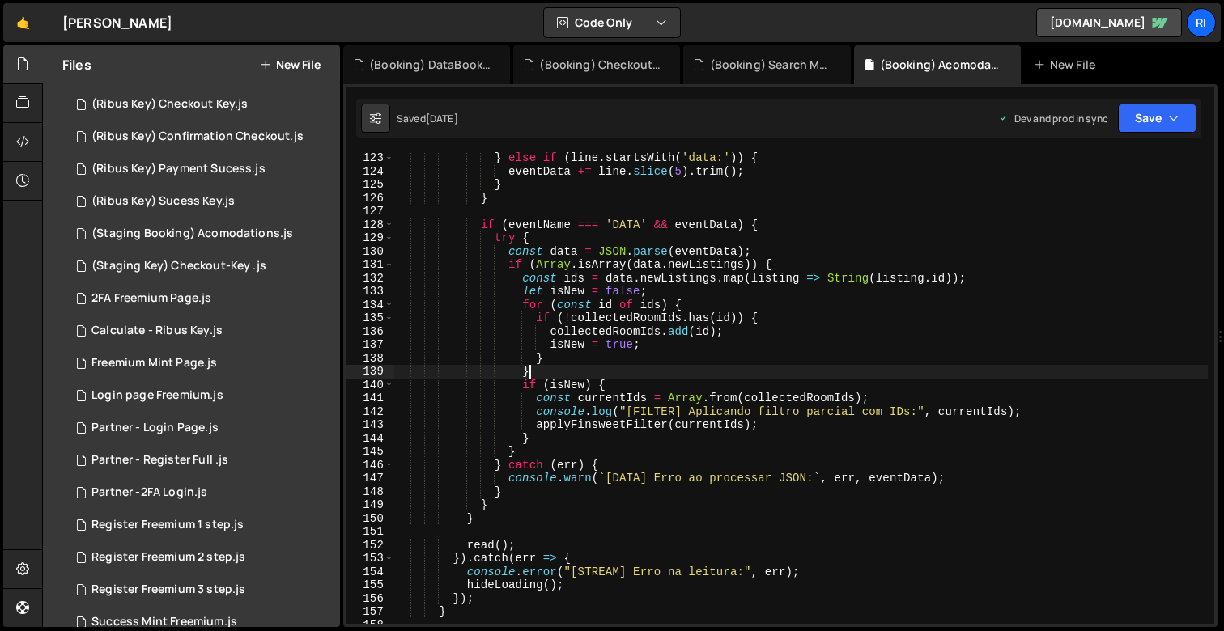
click at [590, 376] on div "} else if ( line . startsWith ( 'data:' )) { eventData += line . slice ( 5 ) . …" at bounding box center [801, 400] width 814 height 499
type textarea "}"
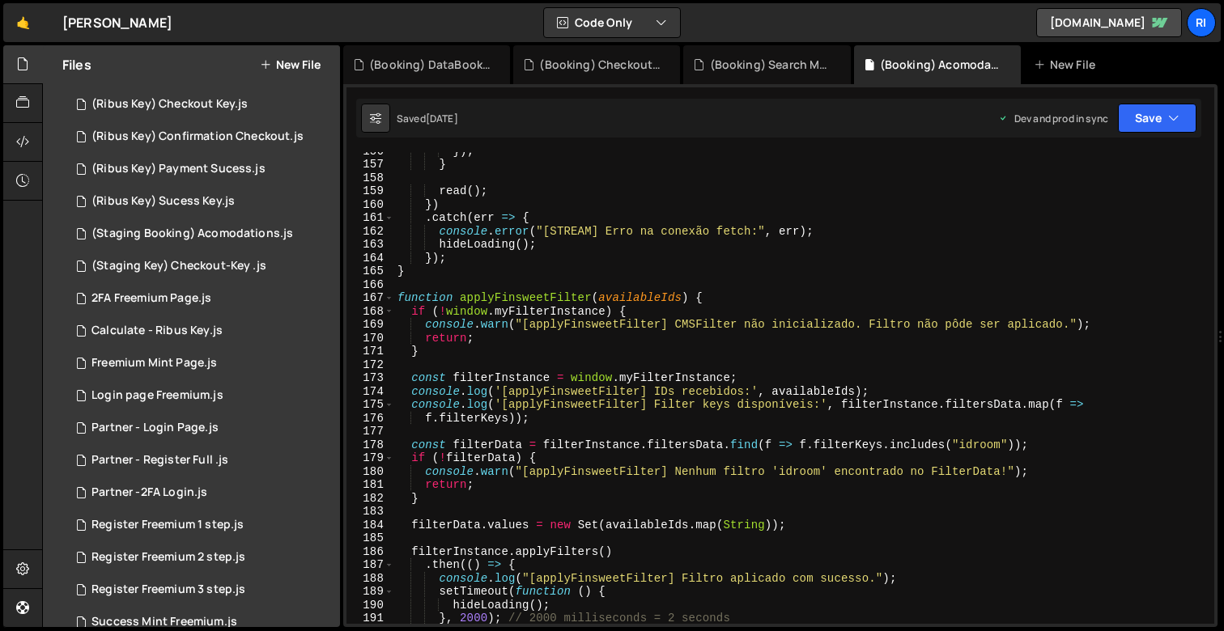
scroll to position [2065, 0]
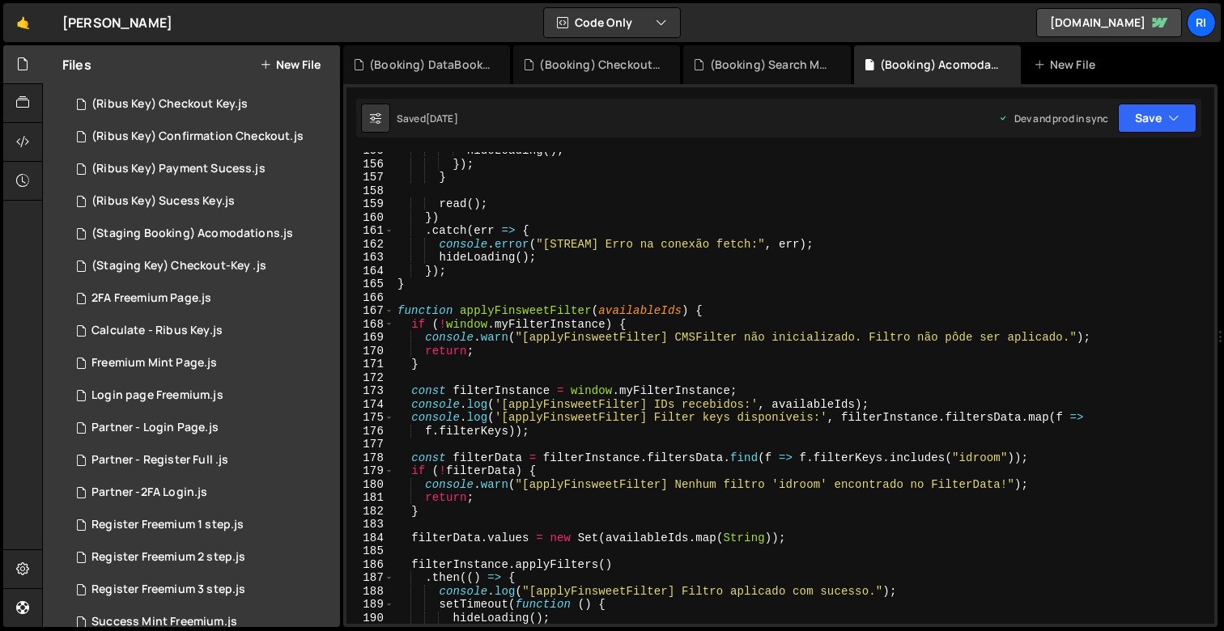
click at [537, 300] on div "hideLoading ( ) ; }) ; } read ( ) ; }) . catch ( err => { console . error ( "[S…" at bounding box center [801, 393] width 814 height 499
click at [532, 305] on div "hideLoading ( ) ; }) ; } read ( ) ; }) . catch ( err => { console . error ( "[S…" at bounding box center [801, 393] width 814 height 499
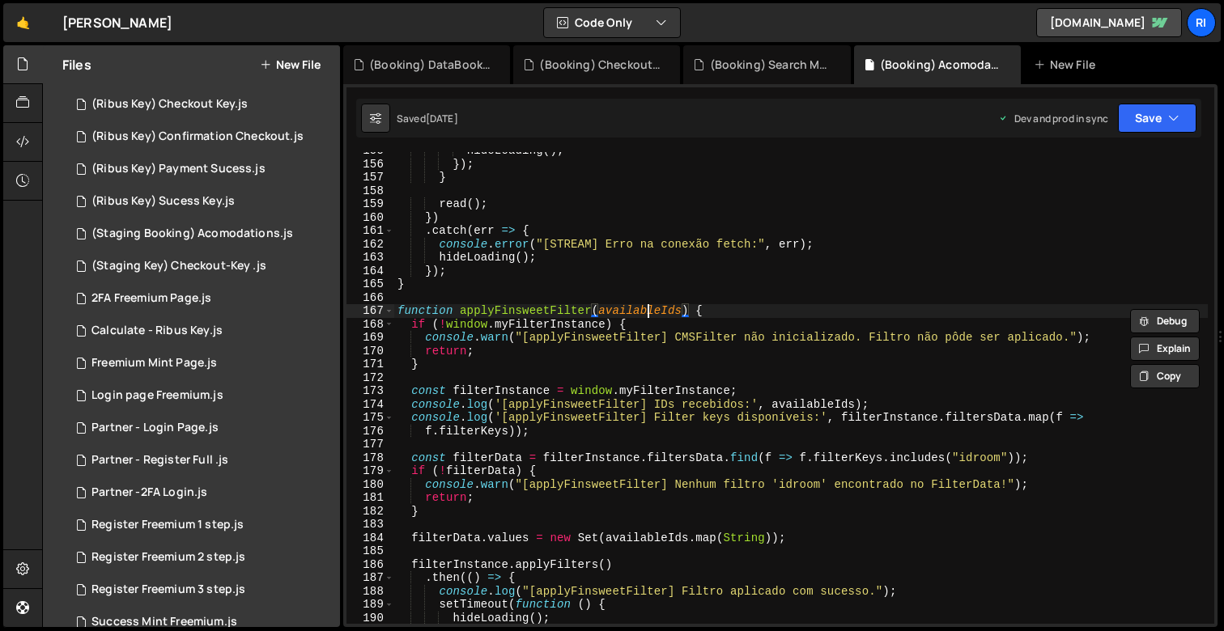
click at [650, 317] on div "hideLoading ( ) ; }) ; } read ( ) ; }) . catch ( err => { console . error ( "[S…" at bounding box center [801, 393] width 814 height 499
click at [655, 312] on div "hideLoading ( ) ; }) ; } read ( ) ; }) . catch ( err => { console . error ( "[S…" at bounding box center [801, 393] width 814 height 499
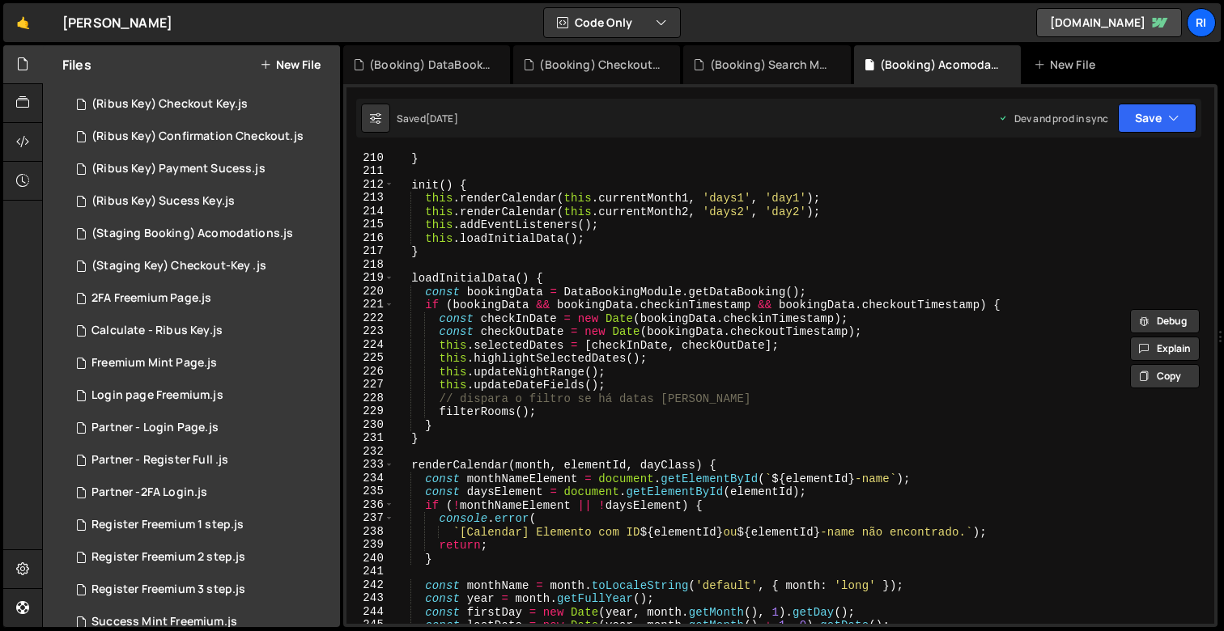
scroll to position [2682, 0]
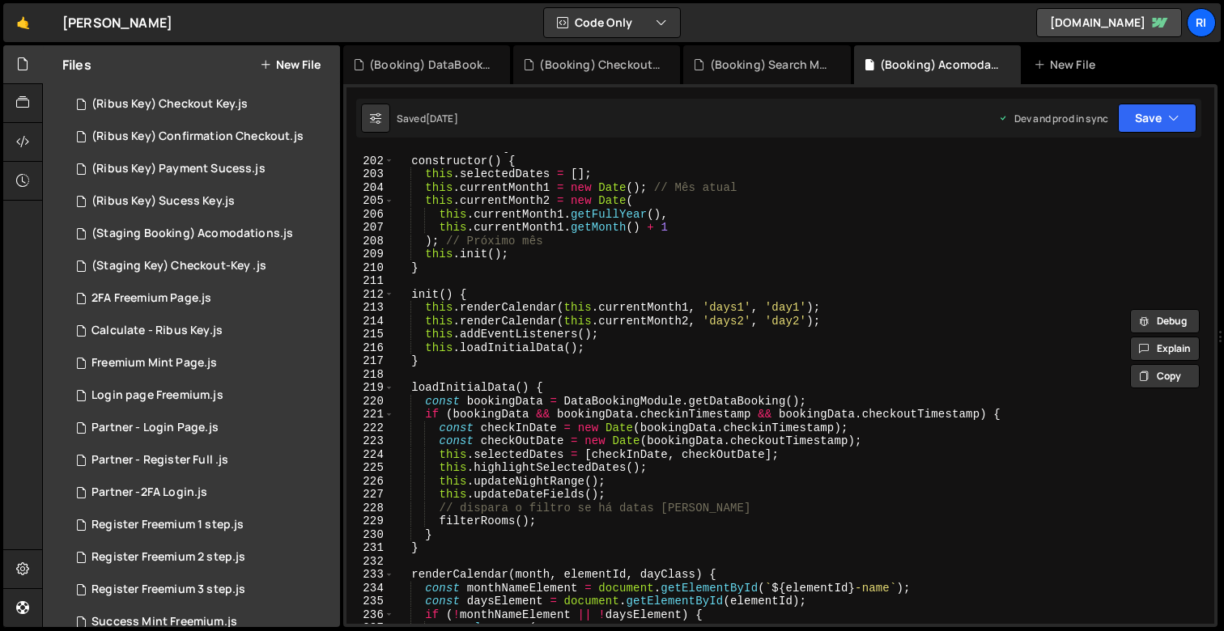
click at [437, 546] on div "class Calendar { constructor ( ) { this . selectedDates = [ ] ; this . currentM…" at bounding box center [801, 390] width 814 height 499
type textarea "}"
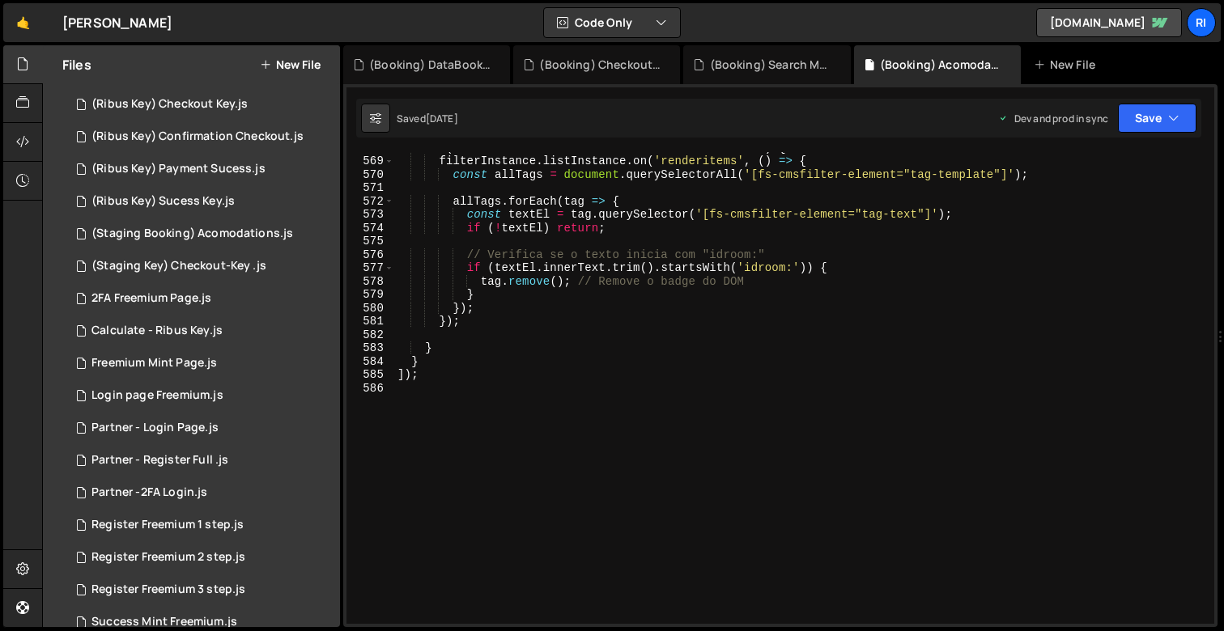
scroll to position [7585, 0]
click at [506, 363] on div "if ( filterInstance && filterInstance . listInstance ) { filterInstance . listI…" at bounding box center [801, 390] width 814 height 499
click at [509, 390] on div "if ( filterInstance && filterInstance . listInstance ) { filterInstance . listI…" at bounding box center [801, 390] width 814 height 499
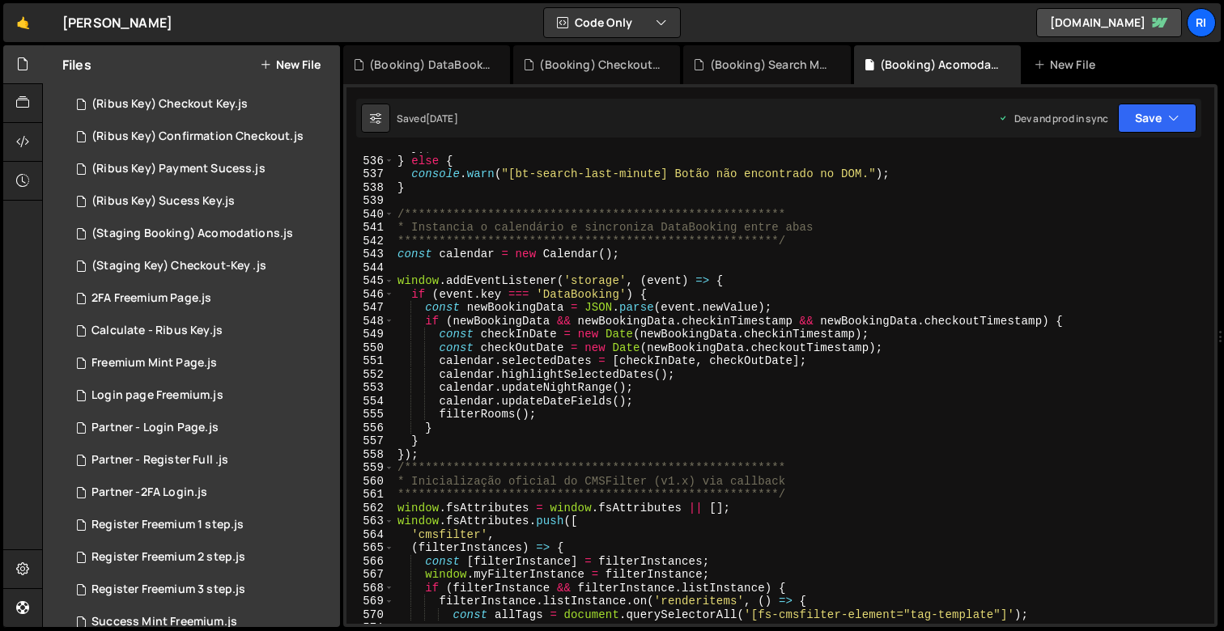
scroll to position [7330, 0]
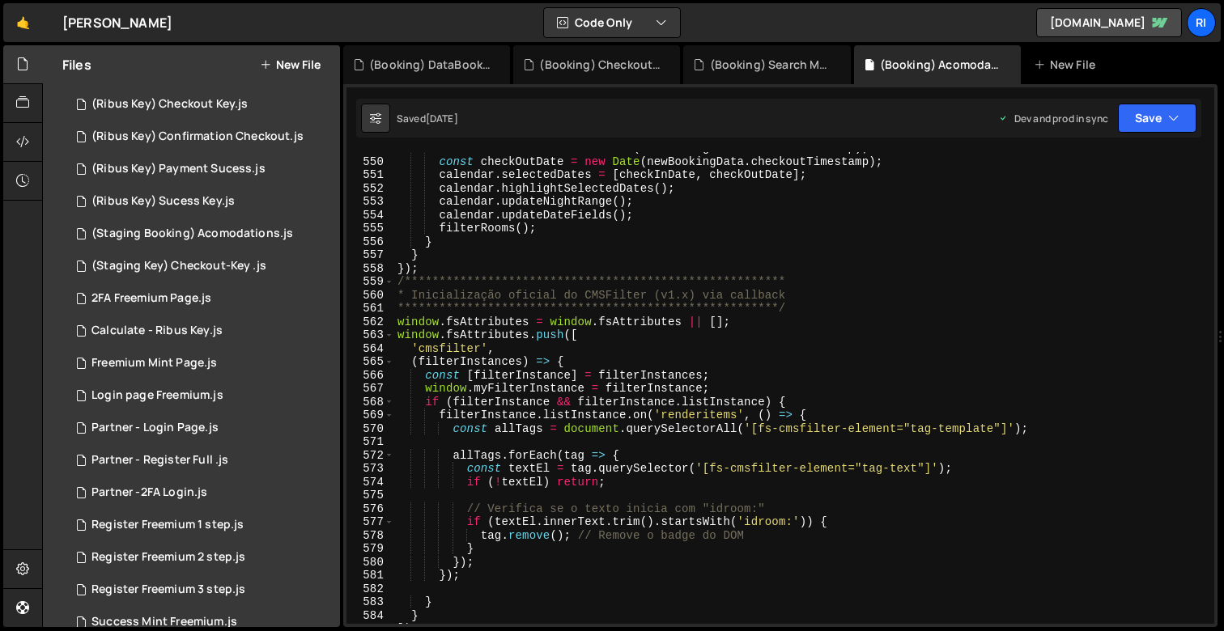
click at [675, 417] on div "**********" at bounding box center [801, 391] width 814 height 499
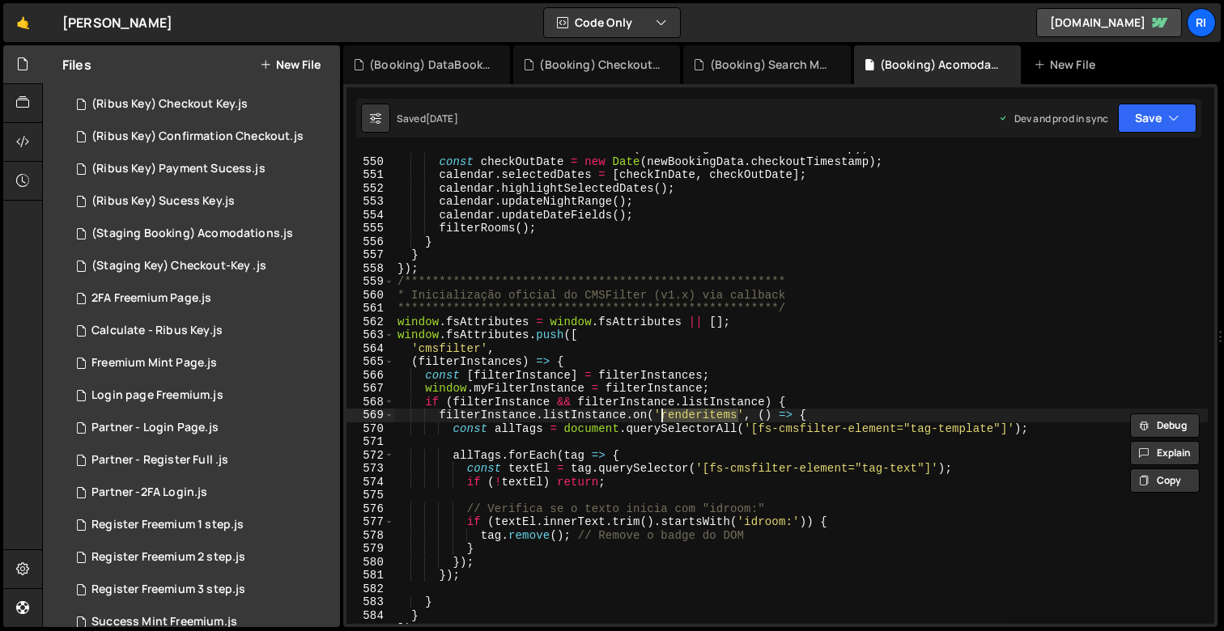
click at [686, 413] on div "**********" at bounding box center [801, 388] width 814 height 472
click at [686, 413] on div "**********" at bounding box center [801, 391] width 814 height 499
click at [677, 410] on div "**********" at bounding box center [801, 388] width 814 height 472
click at [677, 410] on div "**********" at bounding box center [801, 391] width 814 height 499
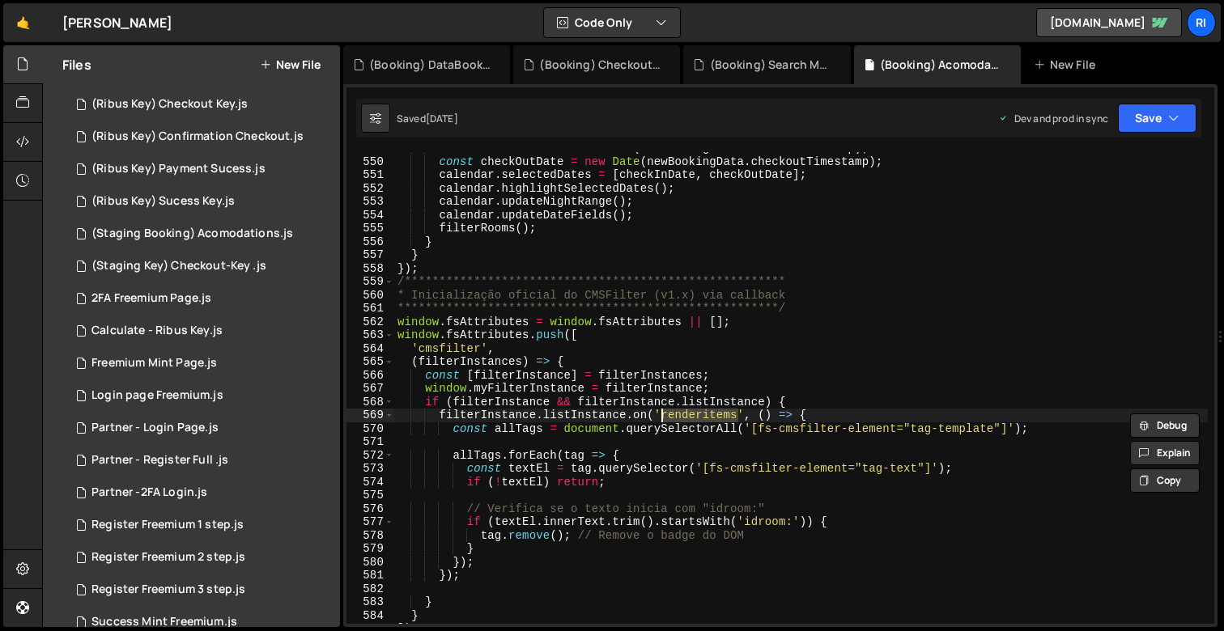
type textarea "filterInstance.listInstance.on('renderitems', () => { const allTags = document.…"
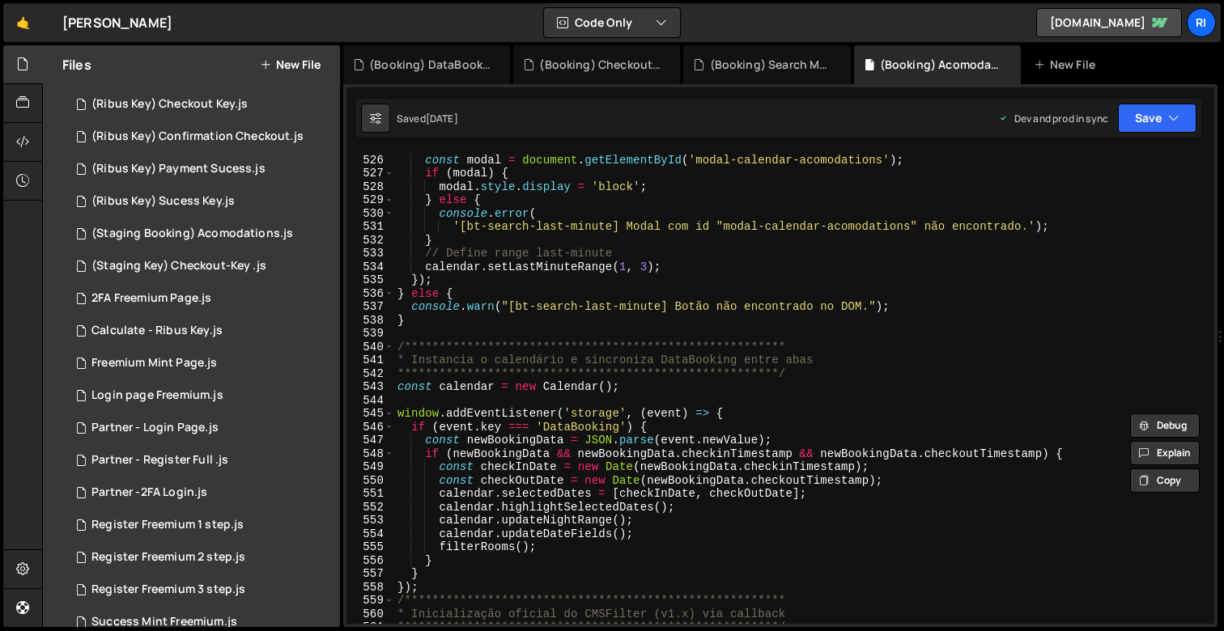
scroll to position [6748, 0]
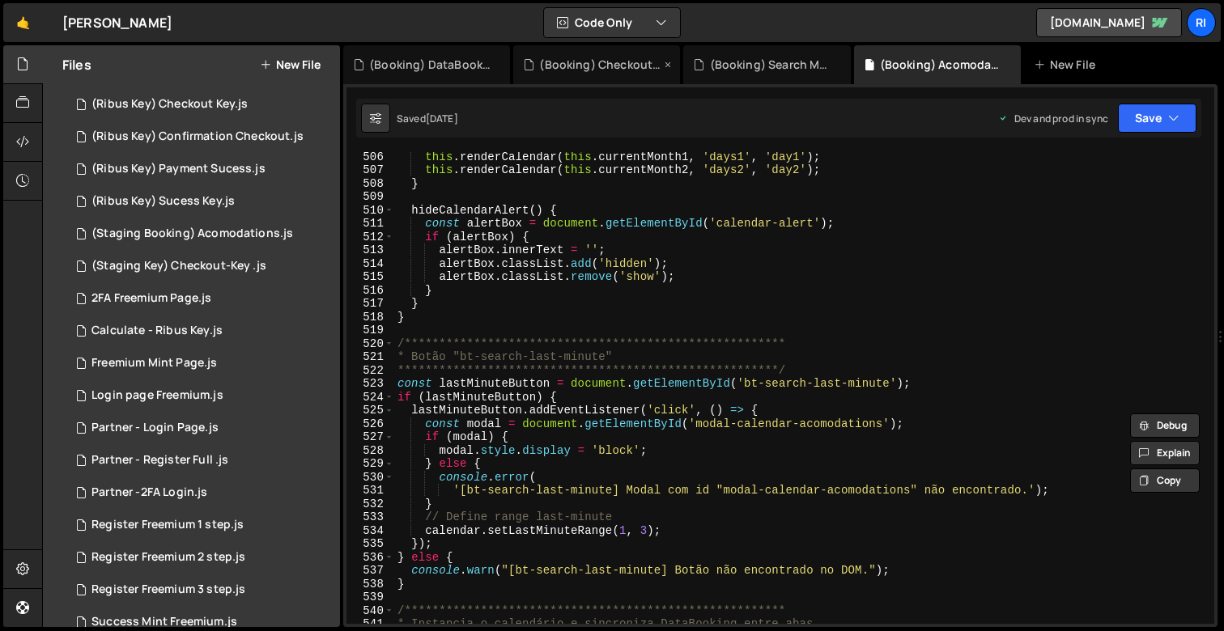
click at [630, 64] on div "(Booking) Checkout Booking.js" at bounding box center [599, 65] width 121 height 16
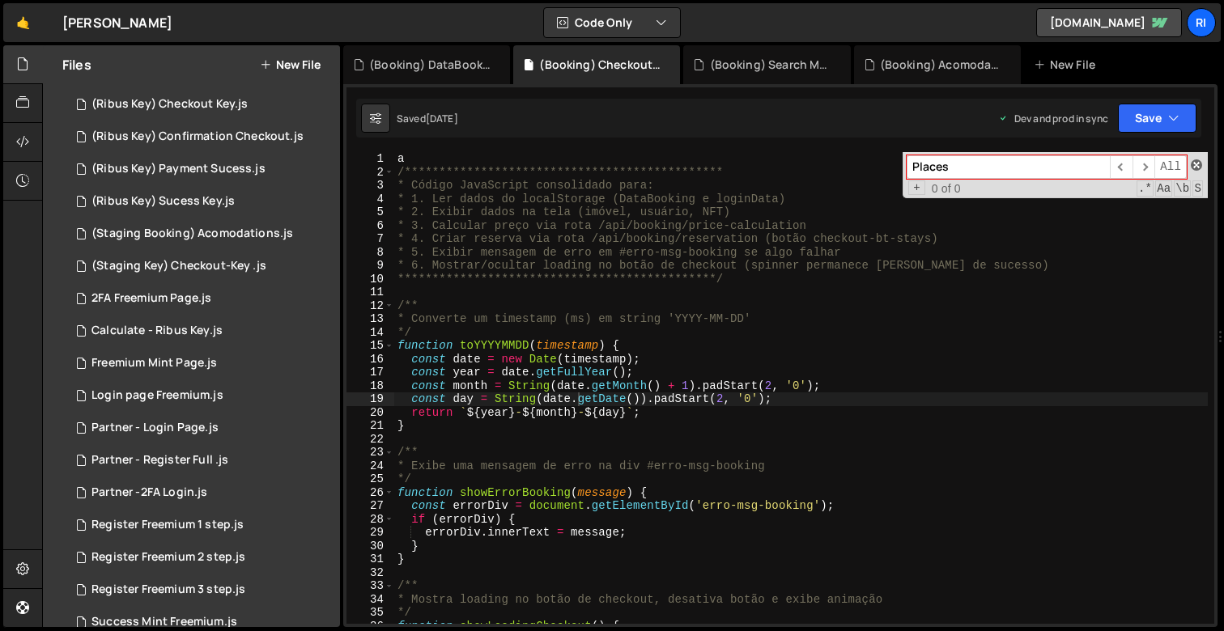
click at [1195, 167] on span at bounding box center [1196, 164] width 11 height 11
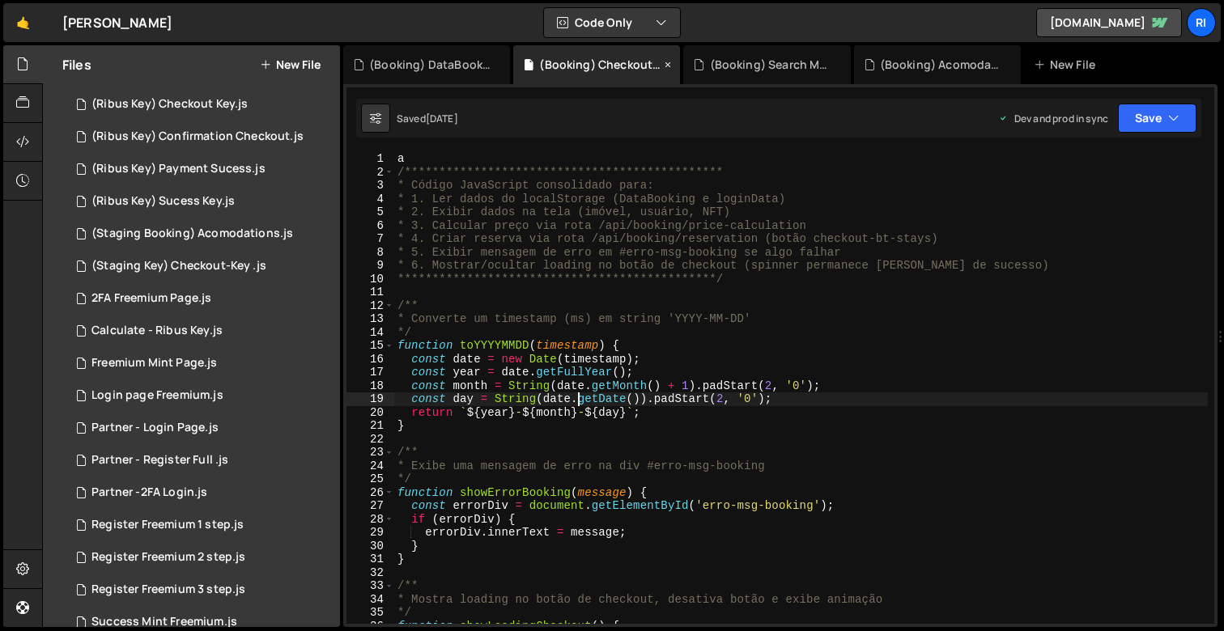
click at [665, 62] on icon at bounding box center [667, 65] width 11 height 16
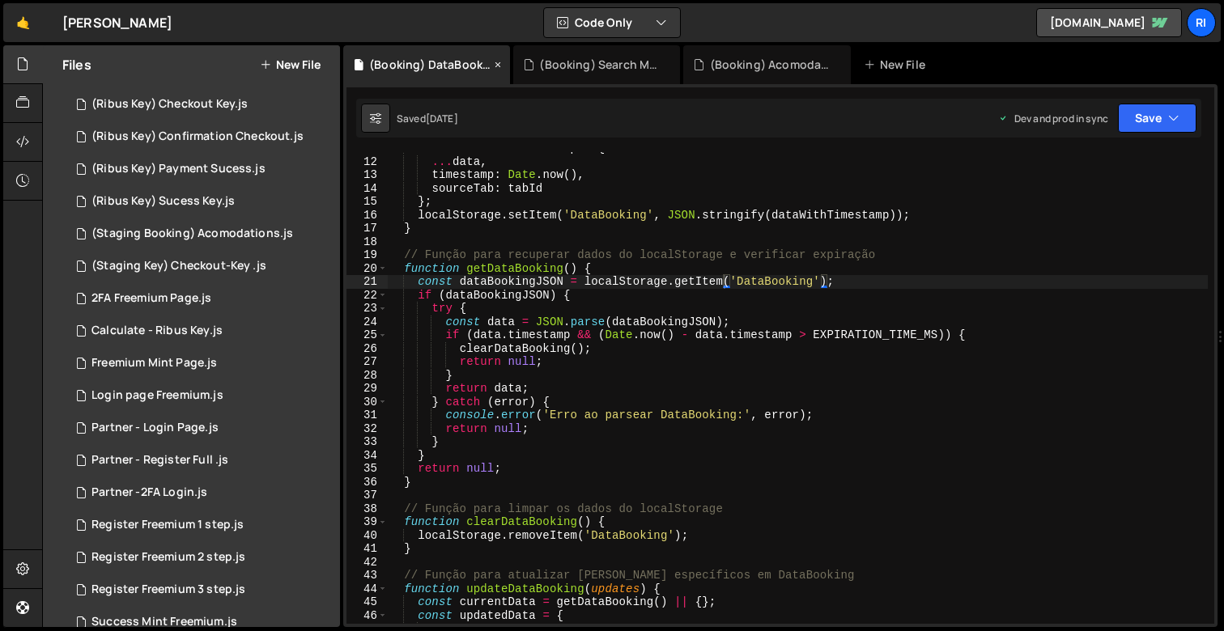
click at [425, 69] on div "(Booking) DataBooking.js" at bounding box center [429, 65] width 121 height 16
click at [482, 65] on div "(Booking) DataBooking.js" at bounding box center [429, 65] width 121 height 16
click at [508, 64] on div "(Booking) DataBooking.js" at bounding box center [426, 64] width 167 height 39
click at [499, 65] on icon at bounding box center [497, 65] width 11 height 16
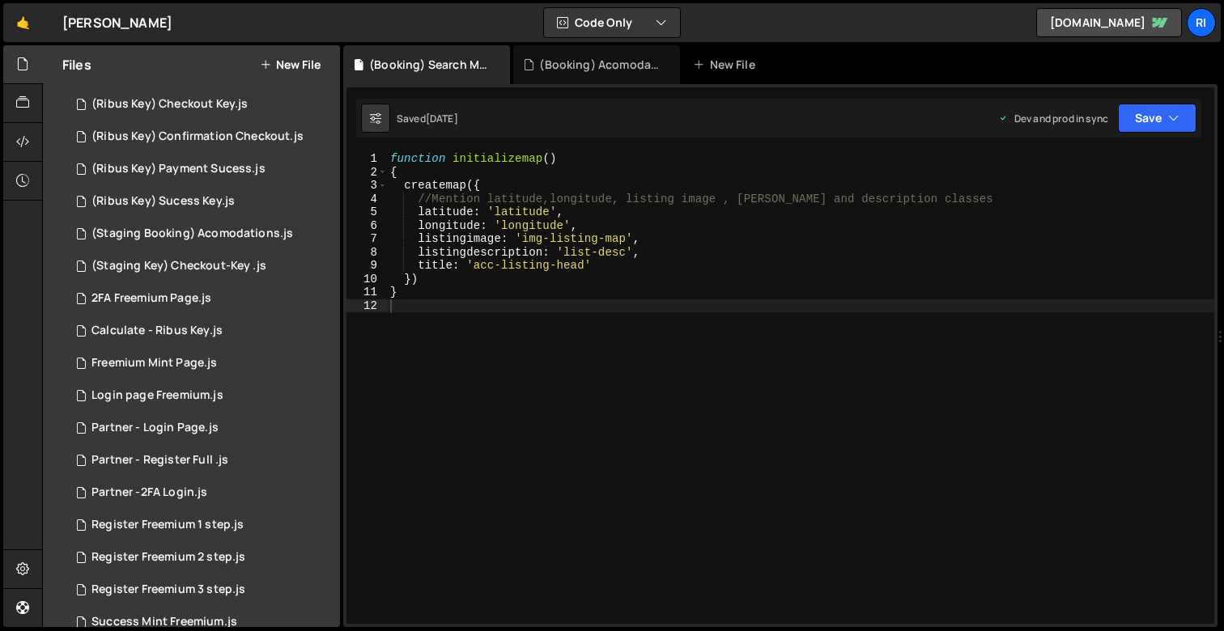
click at [0, 0] on icon at bounding box center [0, 0] width 0 height 0
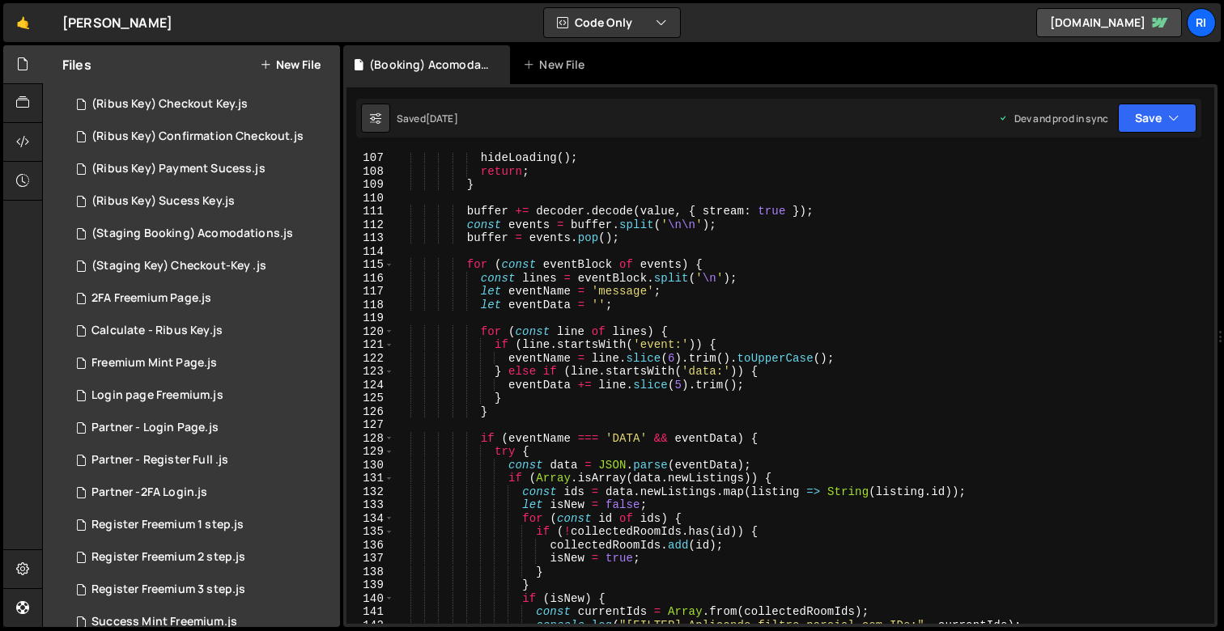
scroll to position [1700, 0]
